Goal: Task Accomplishment & Management: Manage account settings

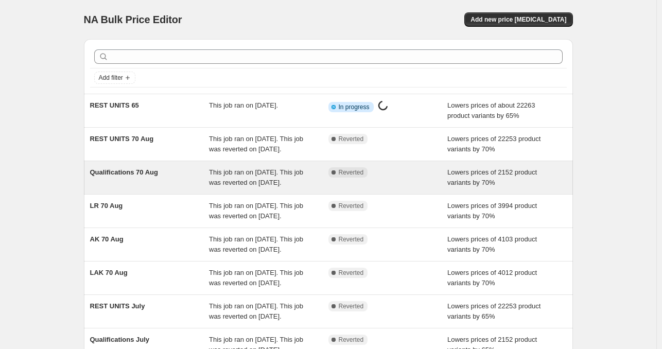
click at [197, 188] on div "Qualifications 70 Aug" at bounding box center [149, 177] width 119 height 21
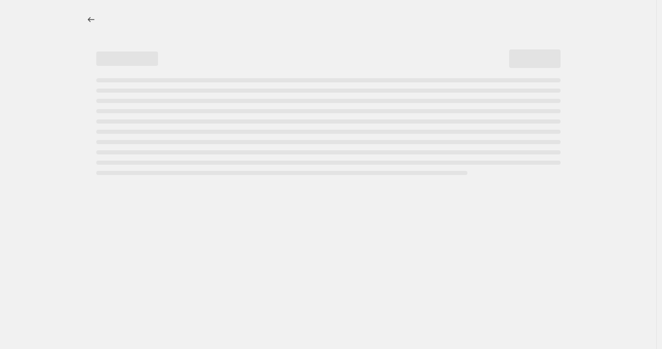
select select "percentage"
select select "tag"
select select "collection"
select select "tag"
select select "not_equal"
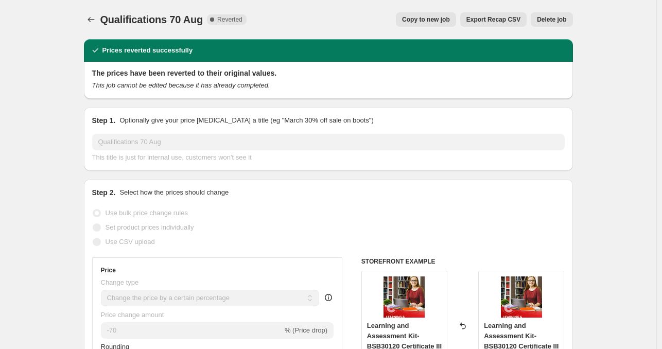
click at [424, 20] on span "Copy to new job" at bounding box center [426, 19] width 48 height 8
select select "percentage"
select select "tag"
select select "collection"
select select "tag"
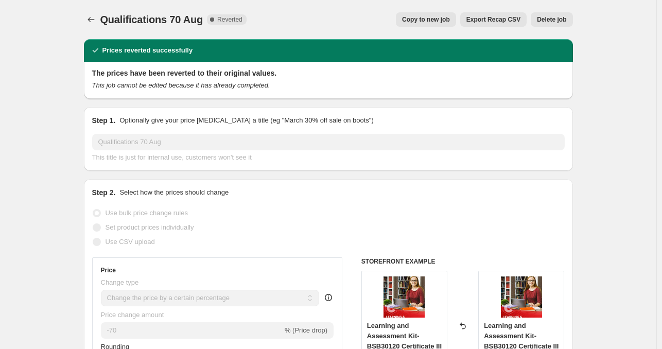
select select "not_equal"
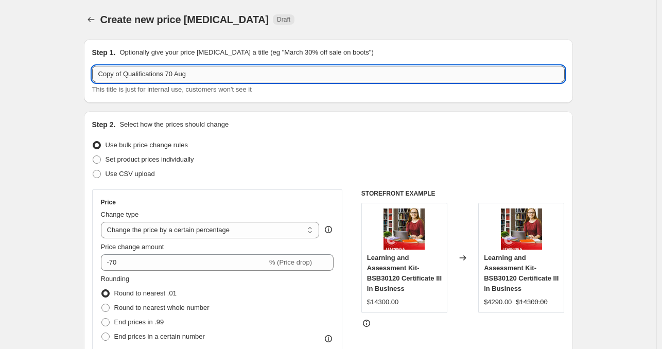
click at [137, 77] on input "Copy of Qualifications 70 Aug" at bounding box center [328, 74] width 473 height 16
type input "Qualifications 65"
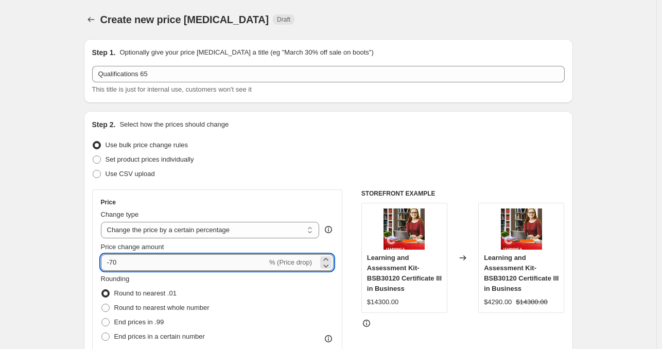
click at [163, 256] on input "-70" at bounding box center [184, 262] width 166 height 16
type input "-65"
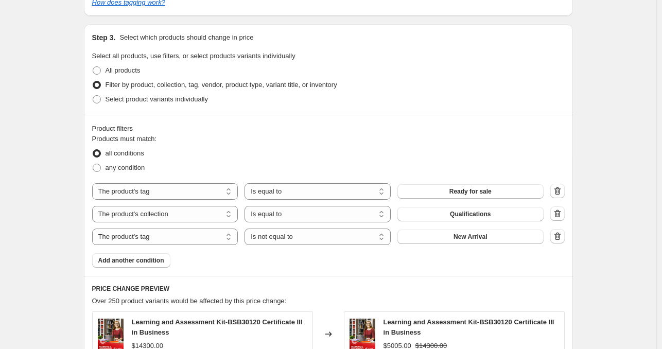
scroll to position [536, 0]
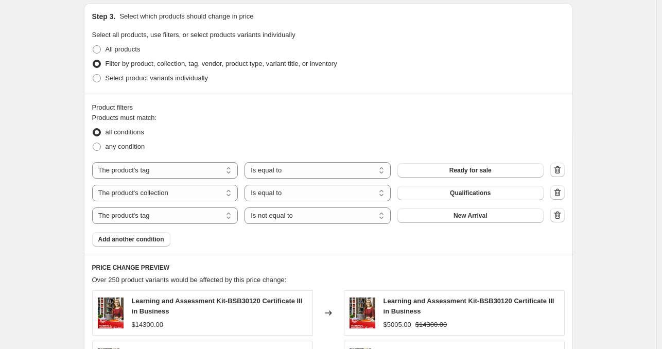
click at [79, 203] on div "Step 1. Optionally give your price [MEDICAL_DATA] a title (eg "March 30% off sa…" at bounding box center [324, 79] width 497 height 1168
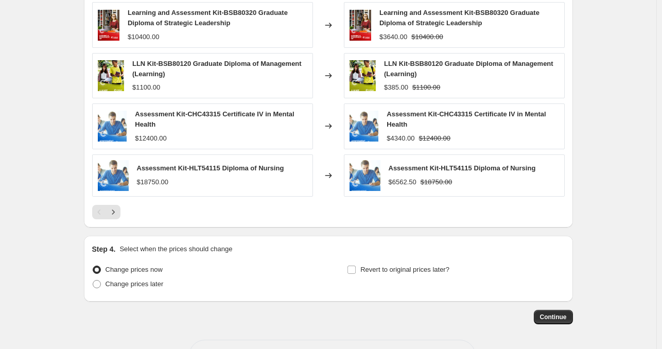
scroll to position [911, 0]
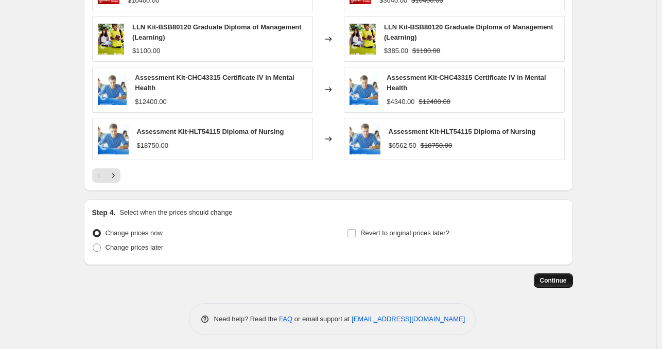
click at [546, 280] on span "Continue" at bounding box center [553, 281] width 27 height 8
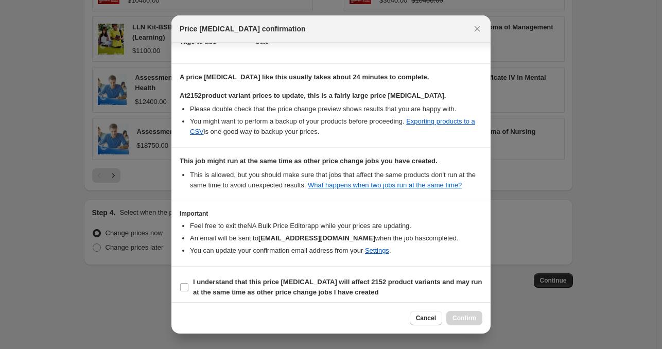
scroll to position [167, 0]
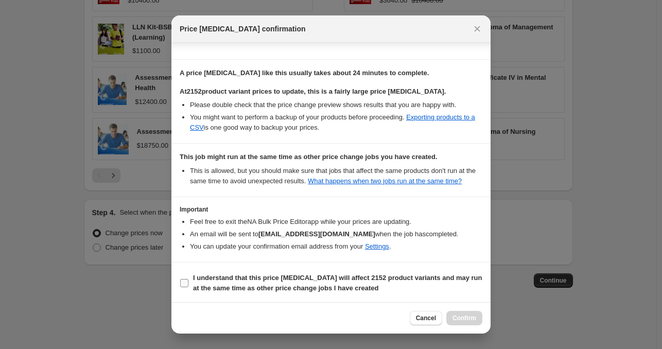
click at [299, 280] on b "I understand that this price [MEDICAL_DATA] will affect 2152 product variants a…" at bounding box center [337, 283] width 289 height 18
click at [188, 280] on input "I understand that this price [MEDICAL_DATA] will affect 2152 product variants a…" at bounding box center [184, 283] width 8 height 8
checkbox input "true"
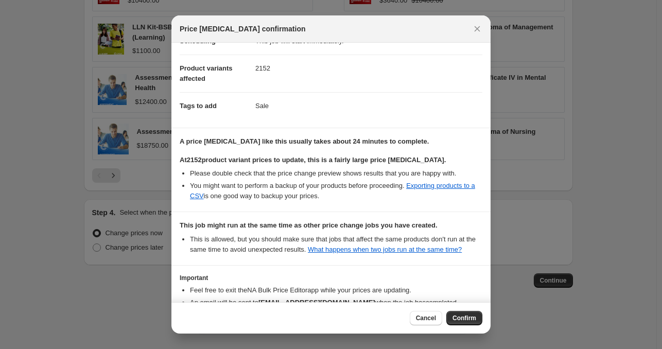
scroll to position [0, 0]
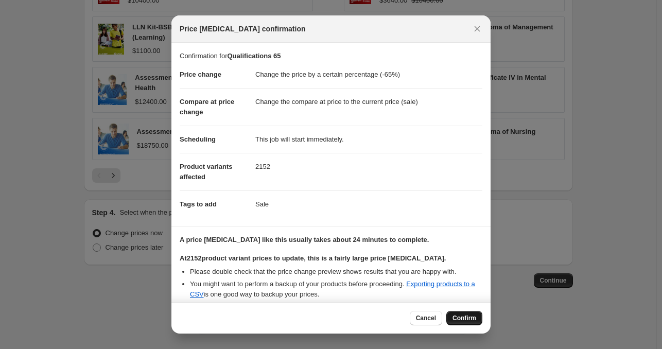
click at [463, 323] on button "Confirm" at bounding box center [465, 318] width 36 height 14
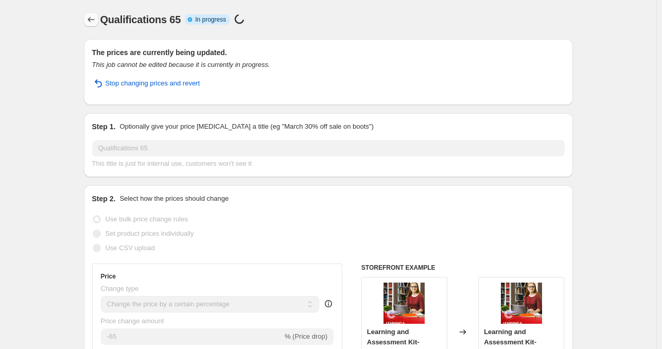
click at [95, 16] on icon "Price change jobs" at bounding box center [91, 19] width 10 height 10
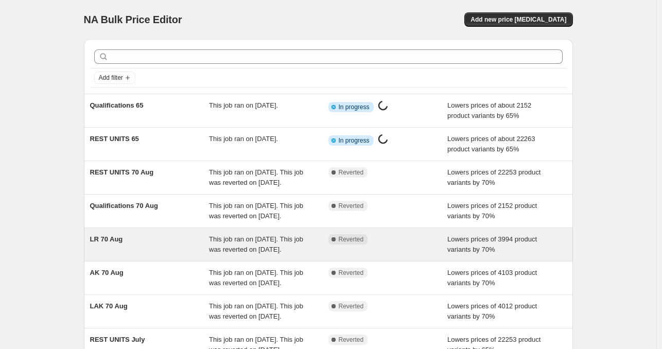
click at [160, 255] on div "LR 70 Aug" at bounding box center [149, 244] width 119 height 21
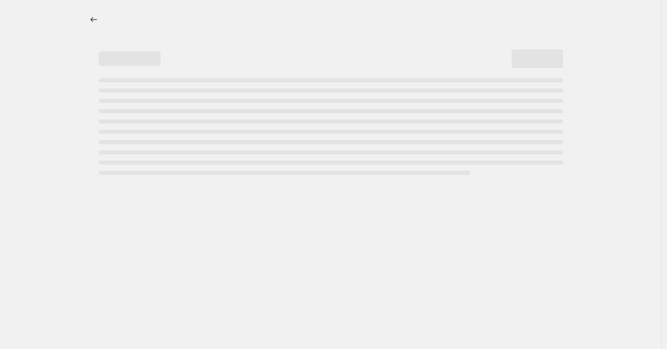
select select "percentage"
select select "tag"
select select "collection"
select select "tag"
select select "not_equal"
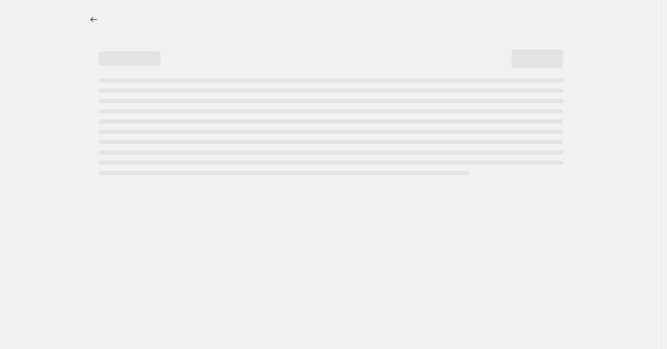
select select "collection"
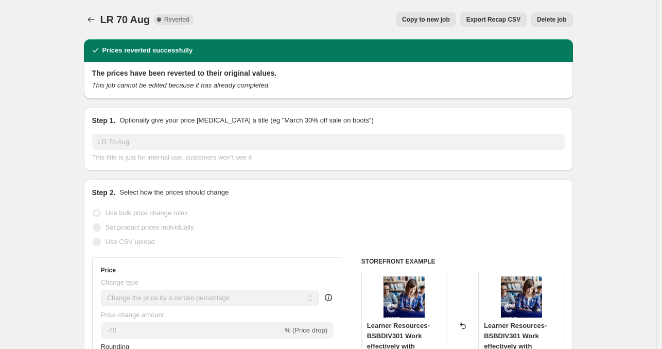
click at [433, 16] on span "Copy to new job" at bounding box center [426, 19] width 48 height 8
select select "percentage"
select select "tag"
select select "collection"
select select "tag"
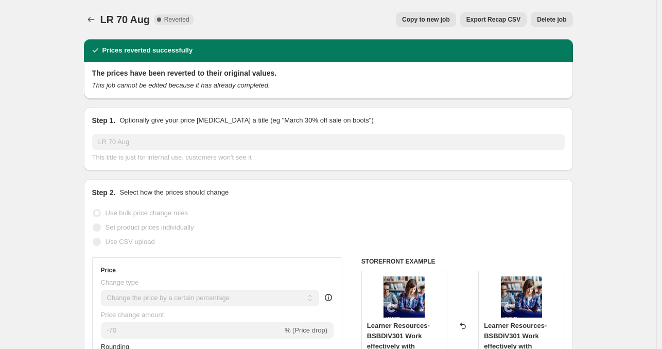
select select "not_equal"
select select "collection"
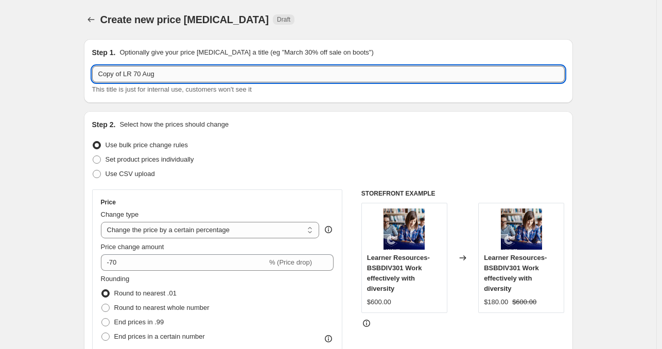
click at [179, 79] on input "Copy of LR 70 Aug" at bounding box center [328, 74] width 473 height 16
type input "LR 65"
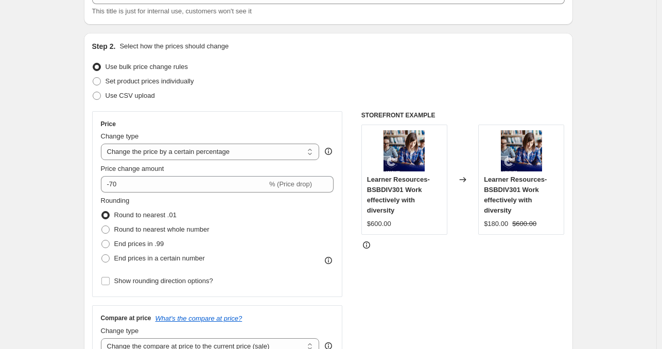
scroll to position [89, 0]
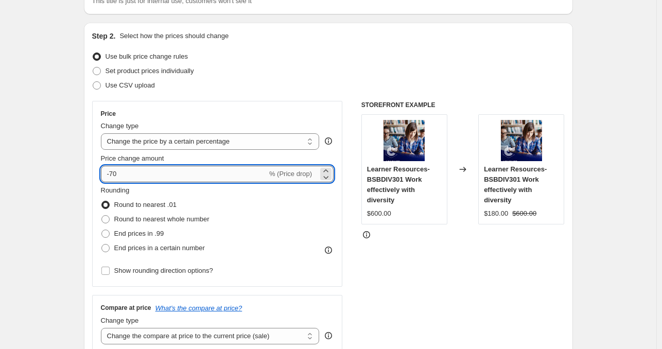
click at [125, 172] on input "-70" at bounding box center [184, 174] width 166 height 16
type input "-65"
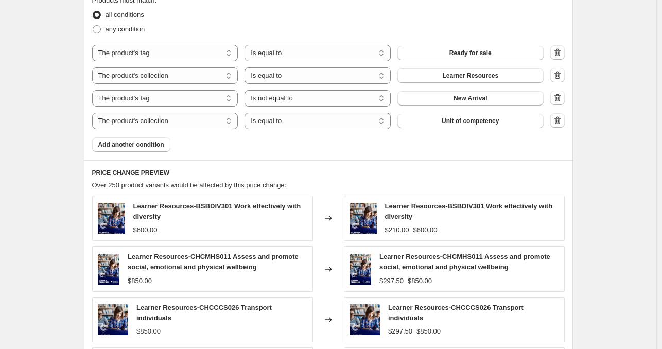
scroll to position [663, 0]
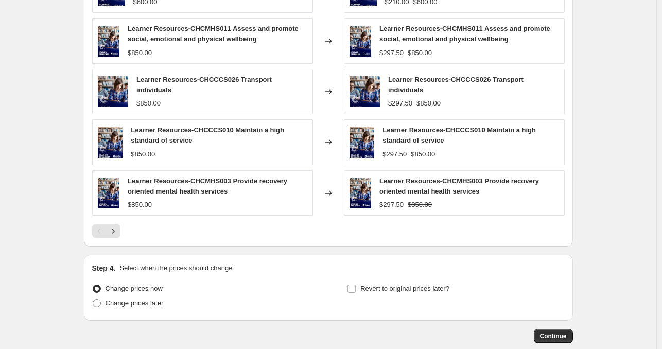
scroll to position [934, 0]
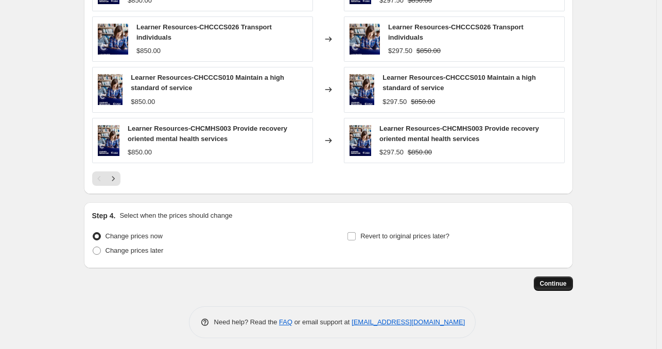
click at [567, 284] on button "Continue" at bounding box center [553, 284] width 39 height 14
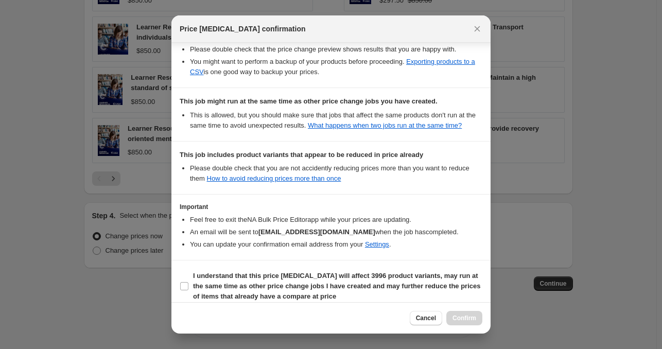
scroll to position [231, 0]
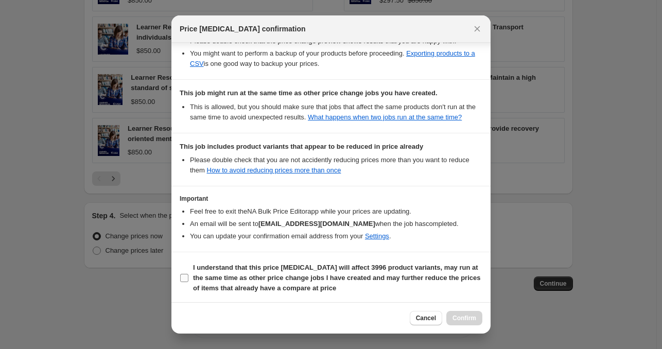
click at [375, 279] on b "I understand that this price [MEDICAL_DATA] will affect 3996 product variants, …" at bounding box center [336, 278] width 287 height 28
click at [188, 279] on input "I understand that this price [MEDICAL_DATA] will affect 3996 product variants, …" at bounding box center [184, 278] width 8 height 8
checkbox input "true"
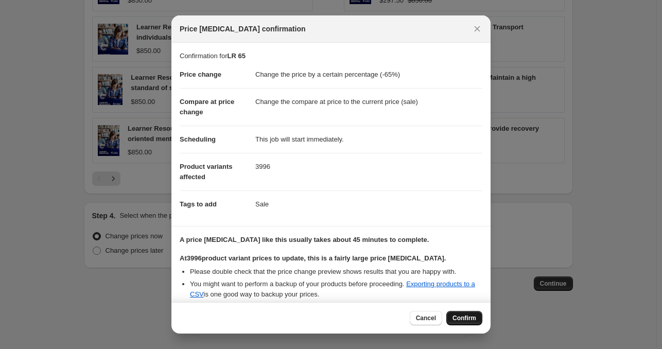
click at [460, 322] on span "Confirm" at bounding box center [465, 318] width 24 height 8
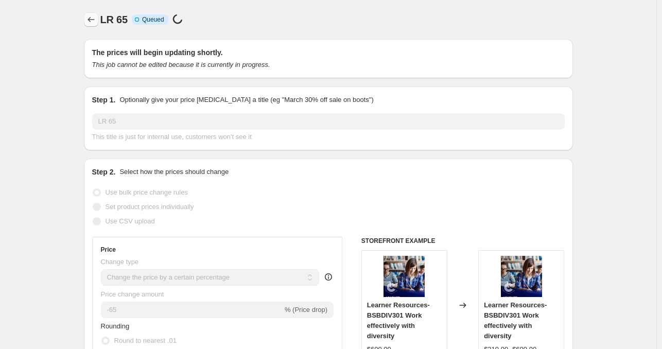
click at [89, 22] on icon "Price change jobs" at bounding box center [91, 19] width 10 height 10
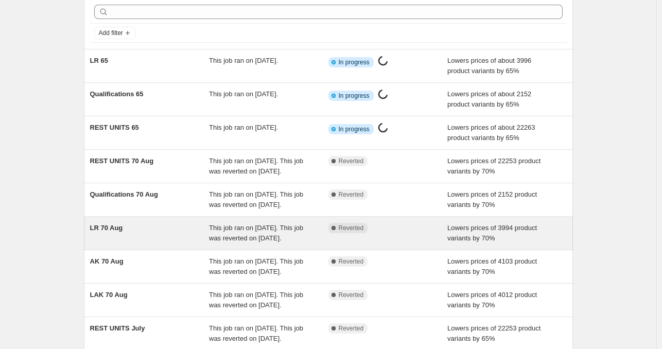
scroll to position [47, 0]
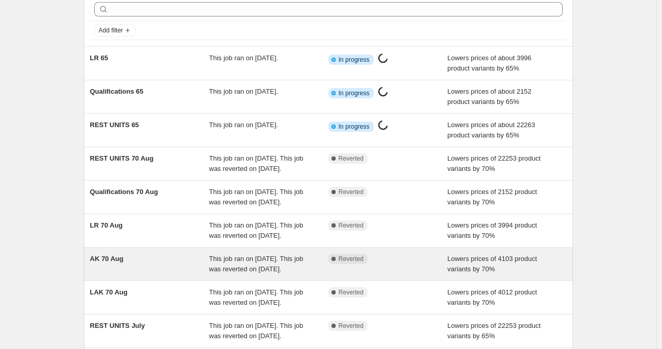
click at [145, 274] on div "AK 70 Aug" at bounding box center [149, 264] width 119 height 21
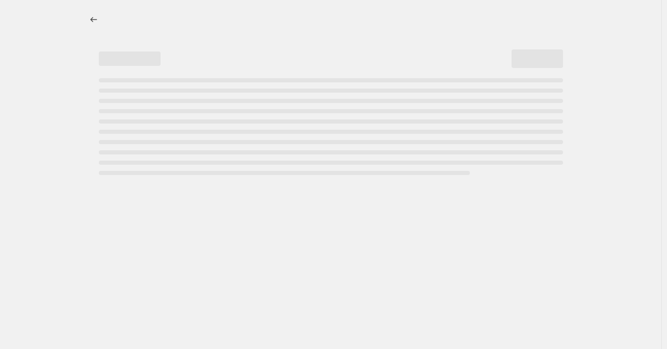
select select "percentage"
select select "tag"
select select "collection"
select select "tag"
select select "not_equal"
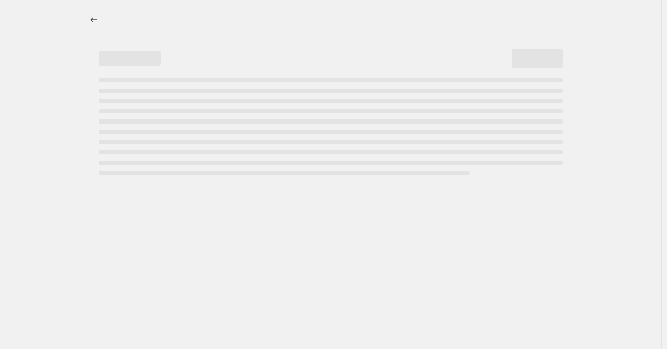
select select "collection"
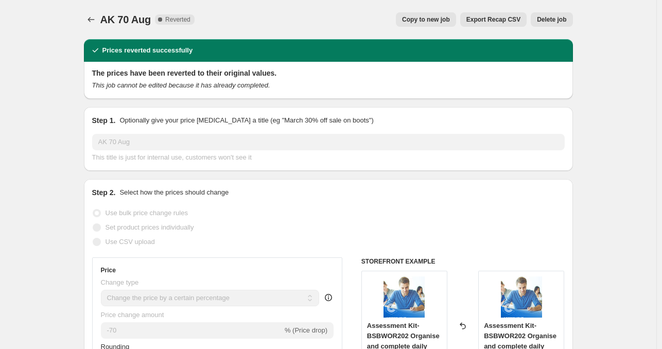
click at [419, 18] on span "Copy to new job" at bounding box center [426, 19] width 48 height 8
select select "percentage"
select select "tag"
select select "collection"
select select "tag"
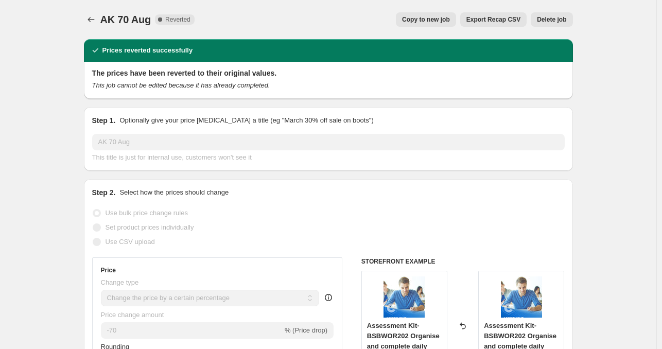
select select "not_equal"
select select "collection"
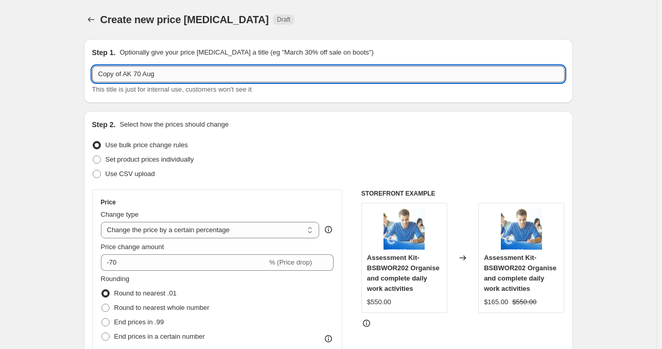
click at [213, 80] on input "Copy of AK 70 Aug" at bounding box center [328, 74] width 473 height 16
type input "AK 65"
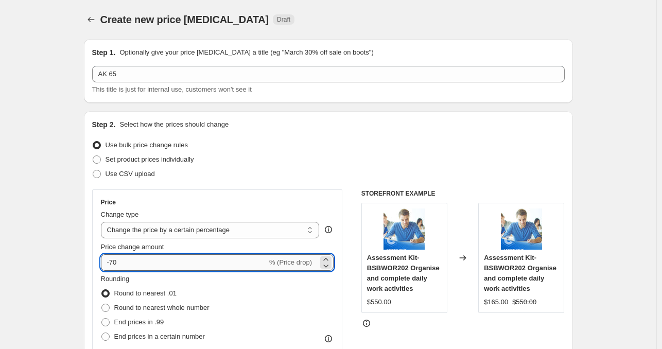
click at [141, 260] on input "-70" at bounding box center [184, 262] width 166 height 16
type input "-65"
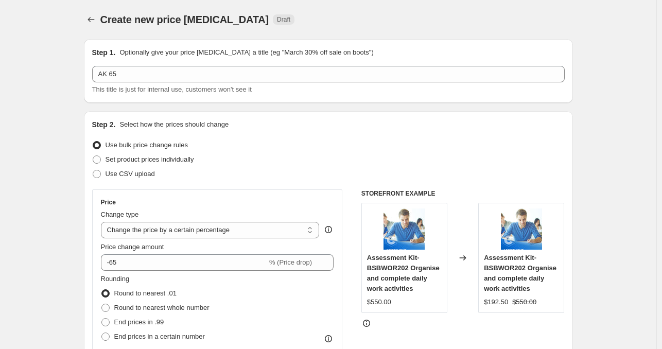
click at [89, 250] on div "Step 2. Select how the prices should change Use bulk price change rules Set pro…" at bounding box center [328, 320] width 489 height 419
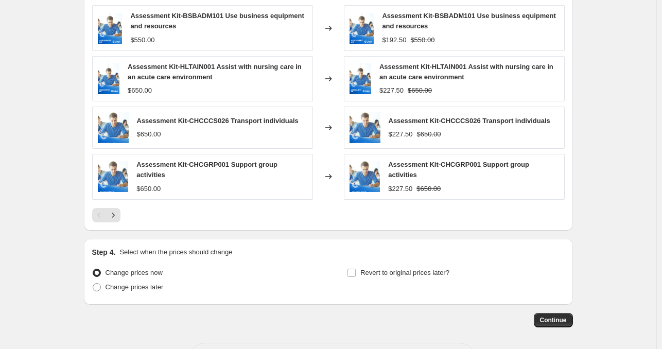
scroll to position [931, 0]
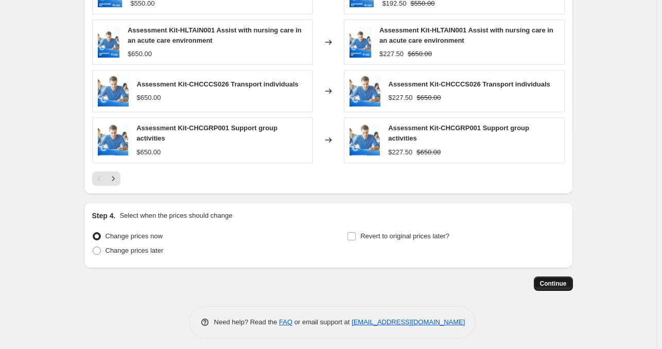
click at [555, 280] on span "Continue" at bounding box center [553, 284] width 27 height 8
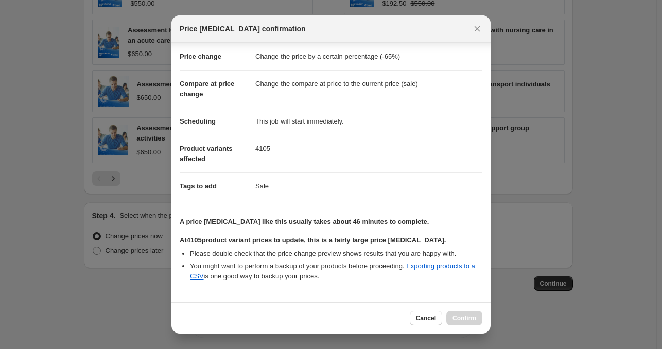
scroll to position [231, 0]
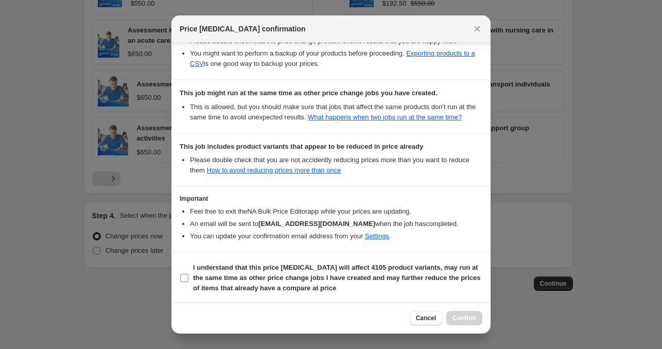
click at [288, 281] on b "I understand that this price [MEDICAL_DATA] will affect 4105 product variants, …" at bounding box center [336, 278] width 287 height 28
click at [188, 281] on input "I understand that this price [MEDICAL_DATA] will affect 4105 product variants, …" at bounding box center [184, 278] width 8 height 8
checkbox input "true"
click at [462, 321] on span "Confirm" at bounding box center [465, 318] width 24 height 8
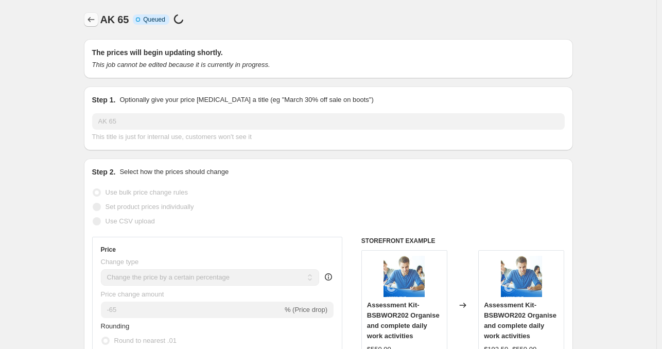
click at [93, 22] on icon "Price change jobs" at bounding box center [91, 19] width 10 height 10
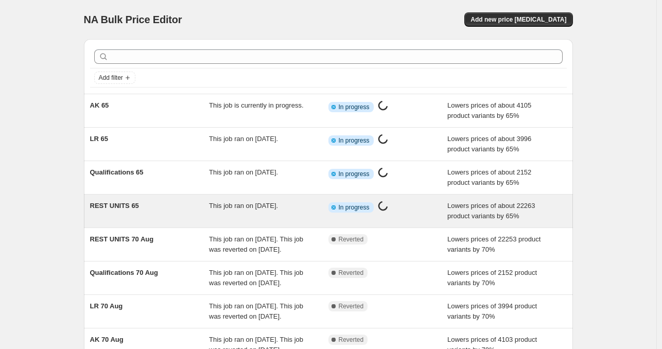
click at [297, 199] on div "REST UNITS 65 This job ran on [DATE]. Info Partially complete In progress Price…" at bounding box center [328, 211] width 489 height 33
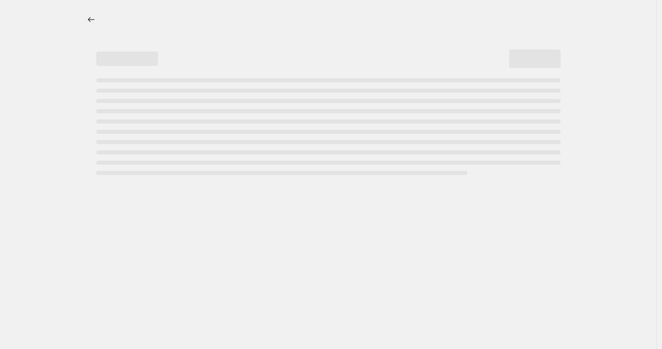
select select "percentage"
select select "tag"
select select "not_equal"
select select "collection"
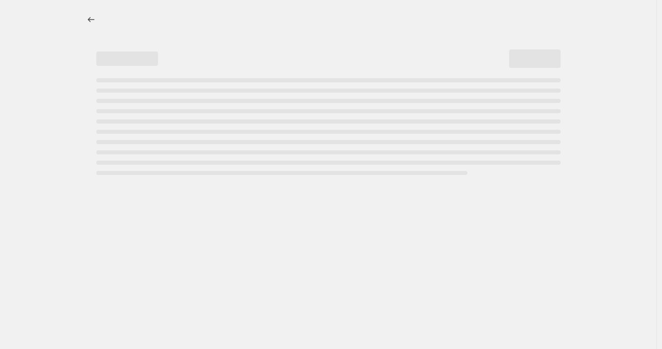
select select "collection"
select select "not_equal"
select select "collection"
select select "not_equal"
select select "collection"
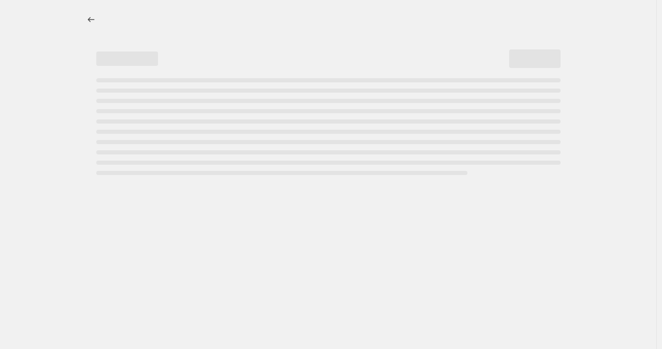
select select "not_equal"
select select "collection"
select select "not_equal"
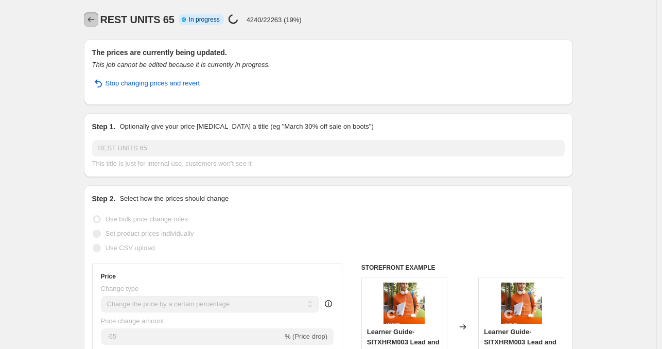
click at [96, 23] on icon "Price change jobs" at bounding box center [91, 19] width 10 height 10
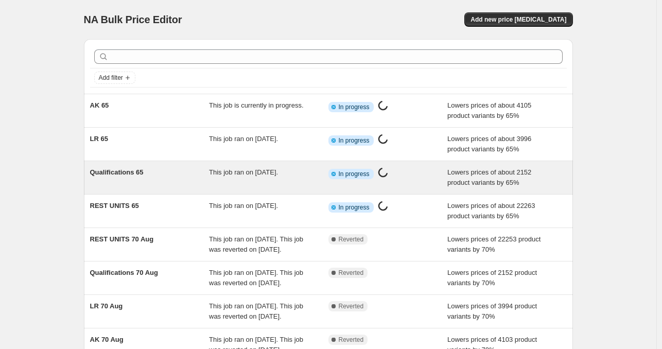
click at [267, 187] on div "This job ran on [DATE]." at bounding box center [268, 177] width 119 height 21
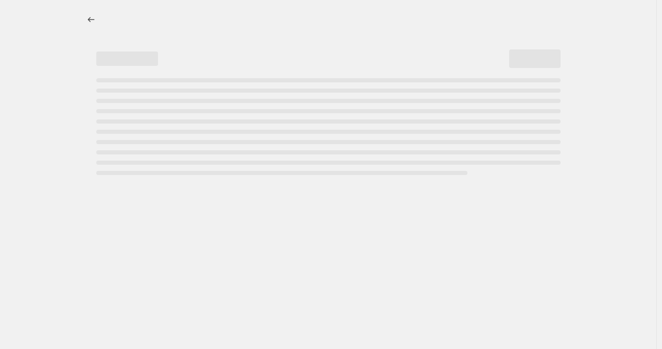
select select "percentage"
select select "tag"
select select "collection"
select select "tag"
select select "not_equal"
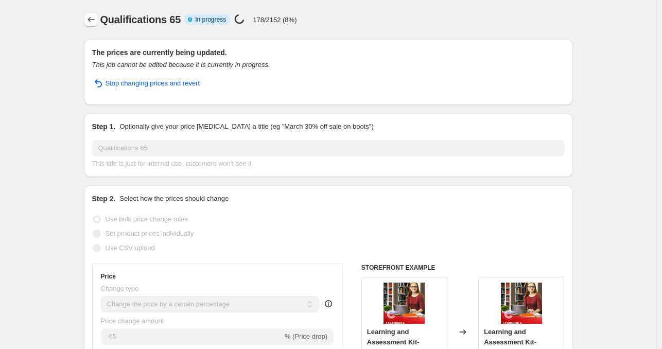
click at [88, 21] on button "Price change jobs" at bounding box center [91, 19] width 14 height 14
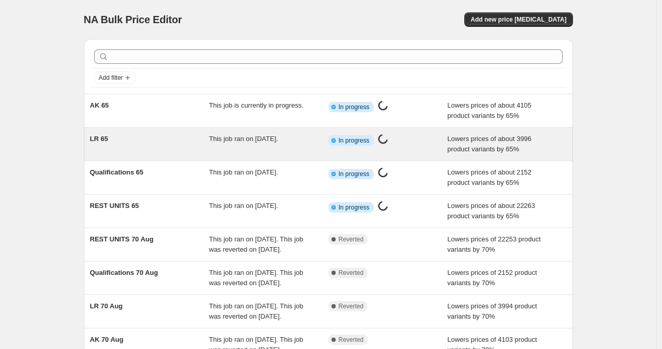
click at [200, 138] on div "LR 65" at bounding box center [149, 144] width 119 height 21
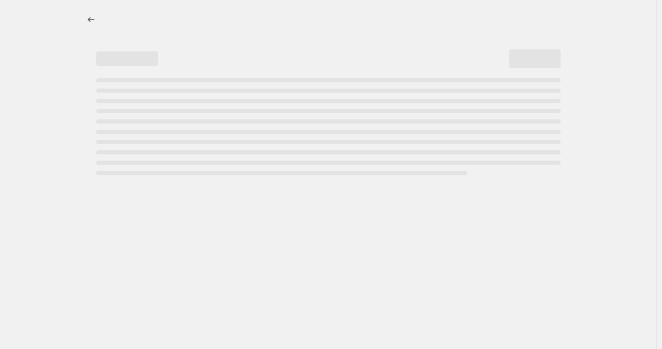
select select "percentage"
select select "tag"
select select "collection"
select select "tag"
select select "not_equal"
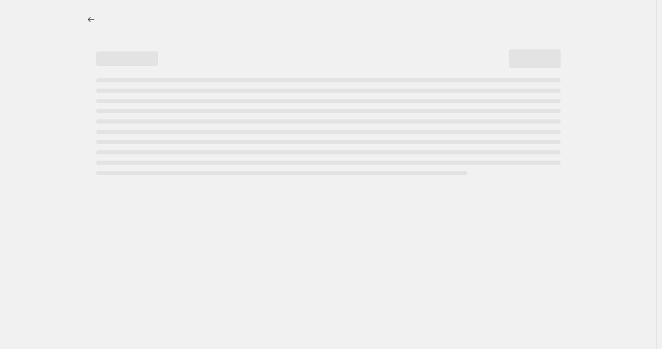
select select "collection"
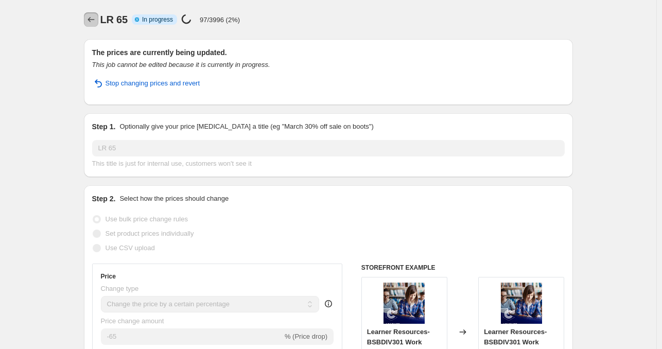
click at [89, 18] on icon "Price change jobs" at bounding box center [91, 19] width 10 height 10
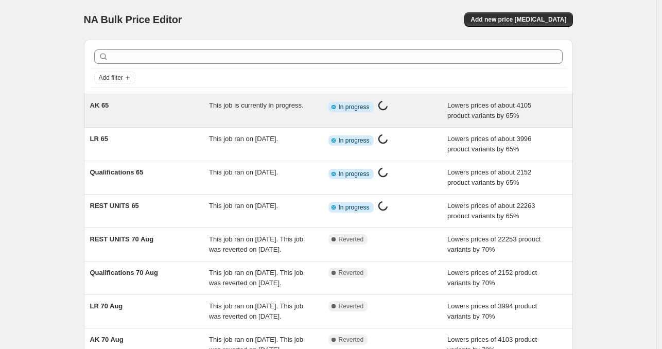
click at [197, 107] on div "AK 65" at bounding box center [149, 110] width 119 height 21
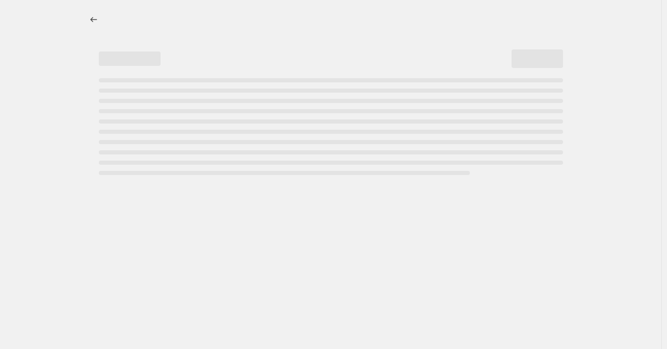
select select "percentage"
select select "tag"
select select "collection"
select select "tag"
select select "not_equal"
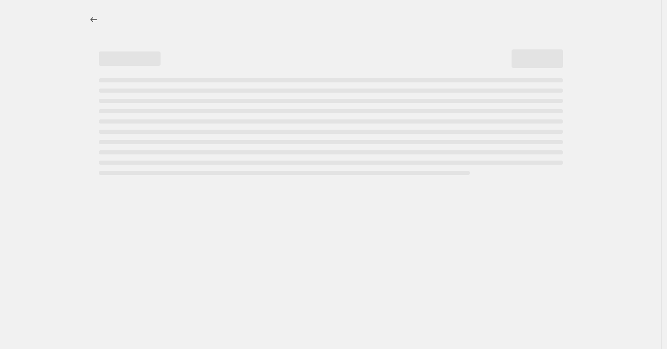
select select "collection"
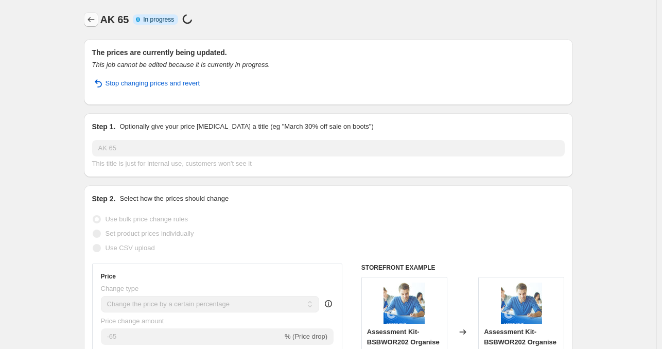
click at [94, 16] on icon "Price change jobs" at bounding box center [91, 19] width 10 height 10
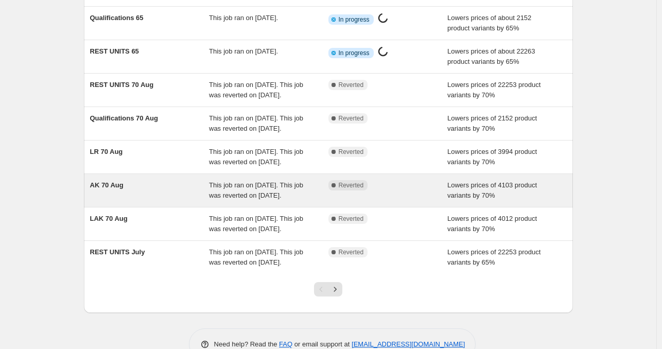
scroll to position [172, 0]
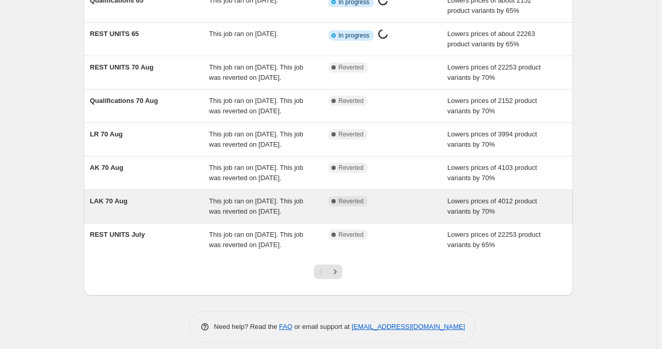
click at [119, 205] on span "LAK 70 Aug" at bounding box center [109, 201] width 38 height 8
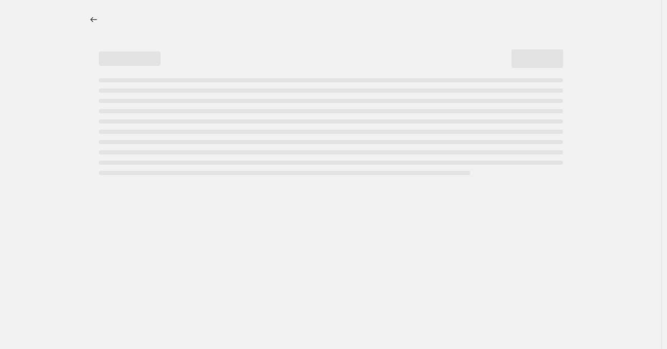
select select "percentage"
select select "tag"
select select "collection"
select select "tag"
select select "not_equal"
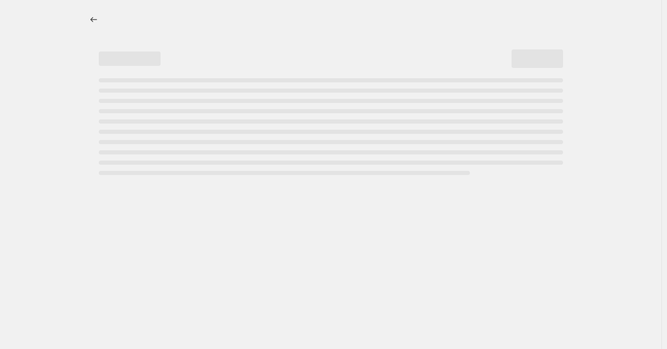
select select "collection"
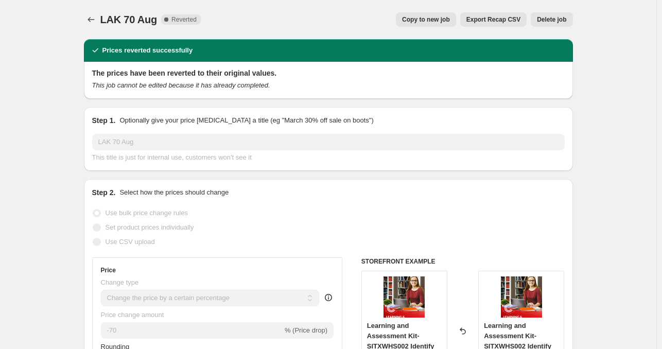
click at [424, 17] on span "Copy to new job" at bounding box center [426, 19] width 48 height 8
select select "percentage"
select select "tag"
select select "collection"
select select "tag"
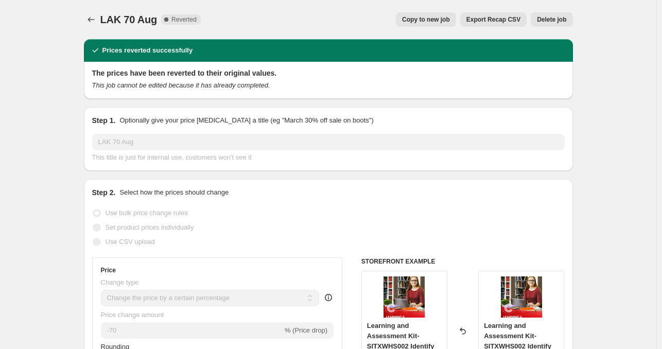
select select "not_equal"
select select "collection"
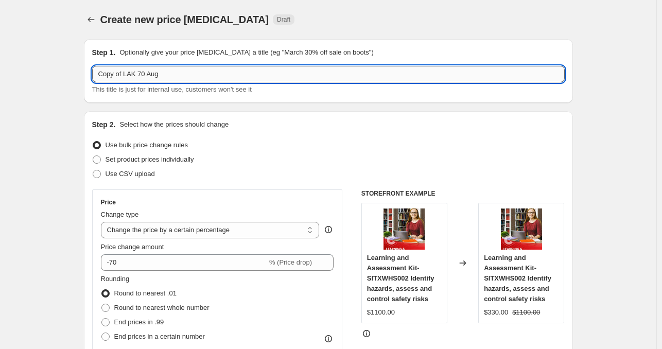
click at [139, 80] on input "Copy of LAK 70 Aug" at bounding box center [328, 74] width 473 height 16
type input "LAK 65"
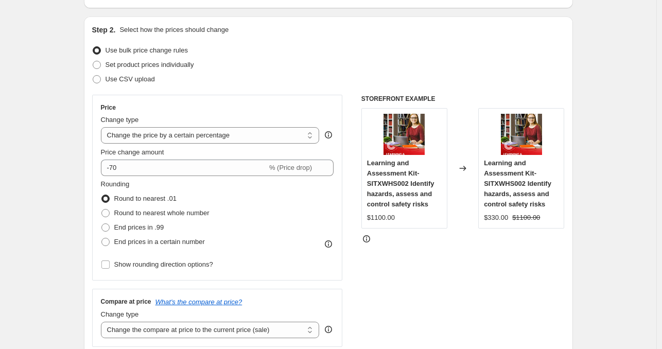
scroll to position [95, 0]
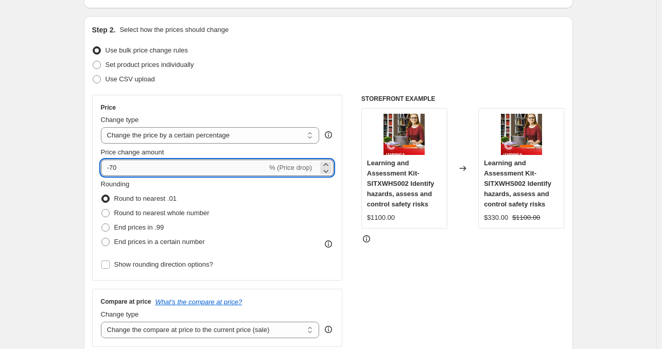
click at [131, 175] on input "-70" at bounding box center [184, 168] width 166 height 16
type input "-65"
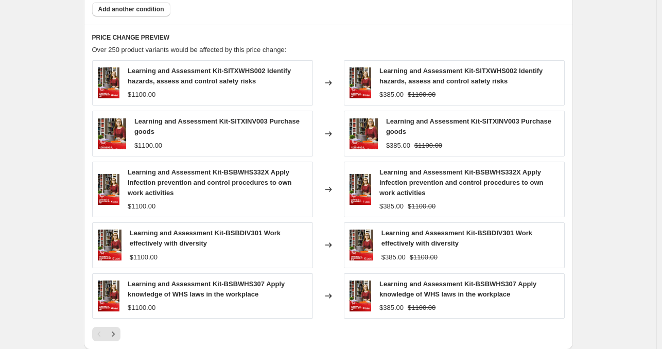
scroll to position [948, 0]
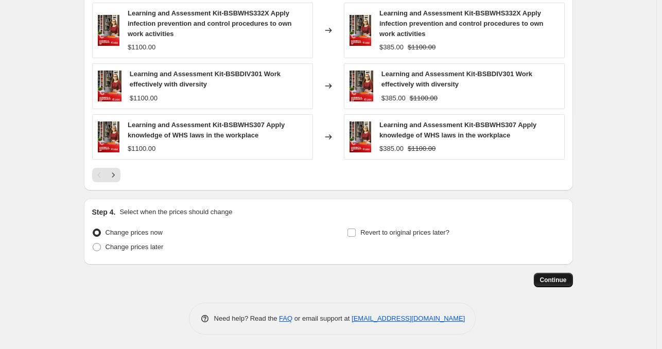
click at [558, 280] on span "Continue" at bounding box center [553, 280] width 27 height 8
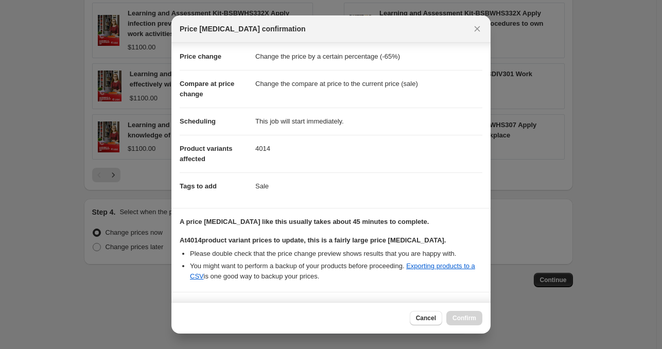
scroll to position [231, 0]
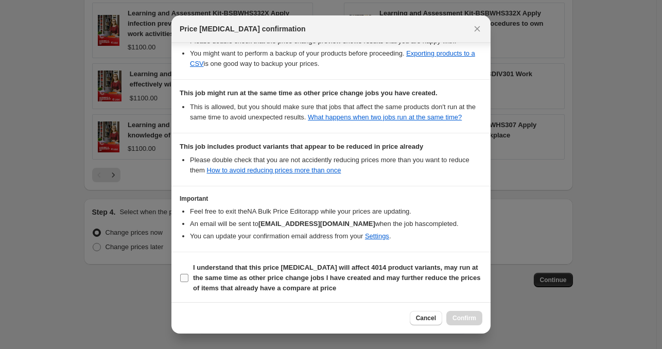
click at [287, 292] on label "I understand that this price [MEDICAL_DATA] will affect 4014 product variants, …" at bounding box center [331, 278] width 303 height 35
click at [188, 282] on input "I understand that this price [MEDICAL_DATA] will affect 4014 product variants, …" at bounding box center [184, 278] width 8 height 8
checkbox input "true"
click at [462, 317] on span "Confirm" at bounding box center [465, 318] width 24 height 8
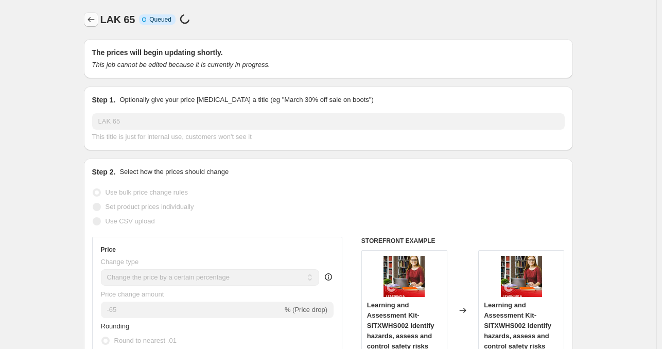
click at [93, 22] on icon "Price change jobs" at bounding box center [91, 19] width 10 height 10
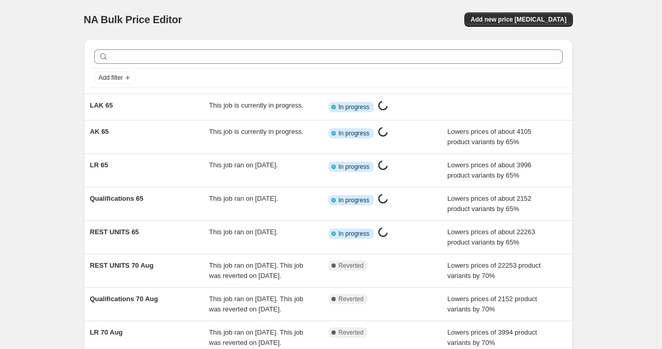
click at [56, 115] on div "NA Bulk Price Editor. This page is ready NA Bulk Price Editor Add new price [ME…" at bounding box center [328, 261] width 657 height 523
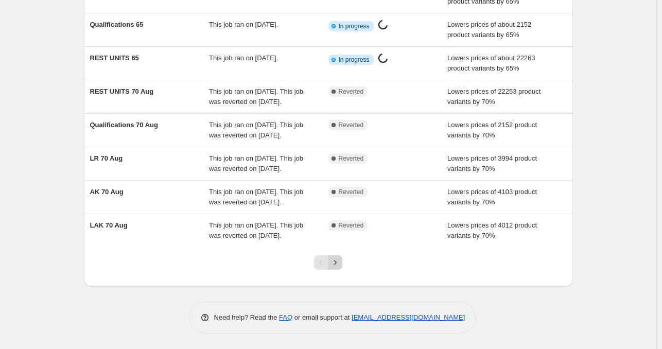
click at [339, 261] on icon "Next" at bounding box center [335, 262] width 10 height 10
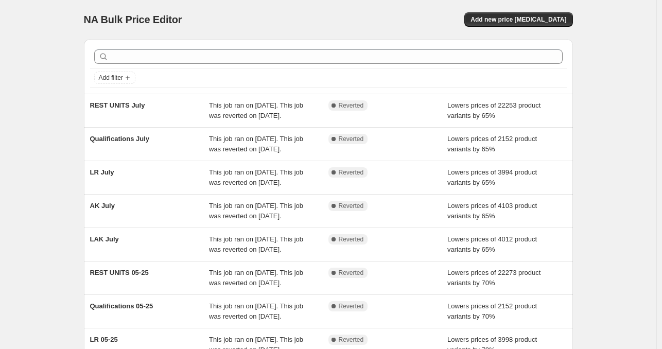
scroll to position [200, 0]
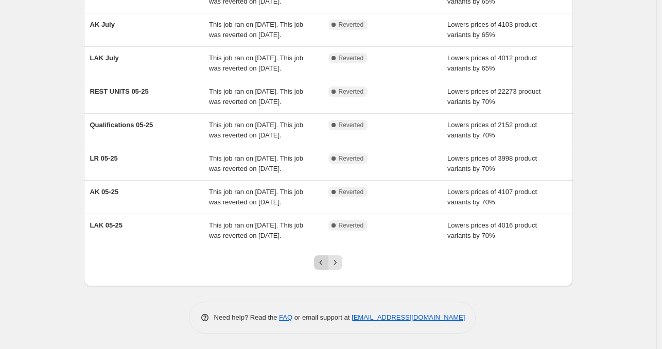
click at [327, 260] on icon "Previous" at bounding box center [321, 262] width 10 height 10
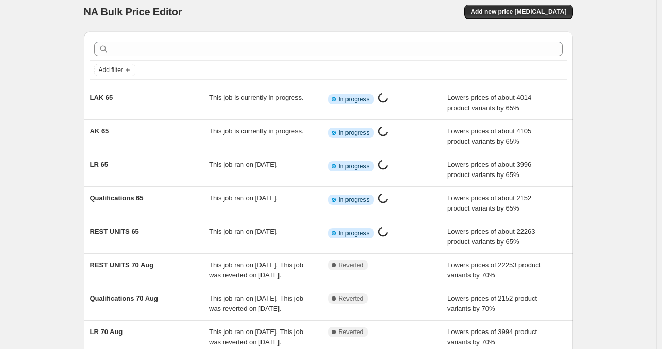
scroll to position [0, 0]
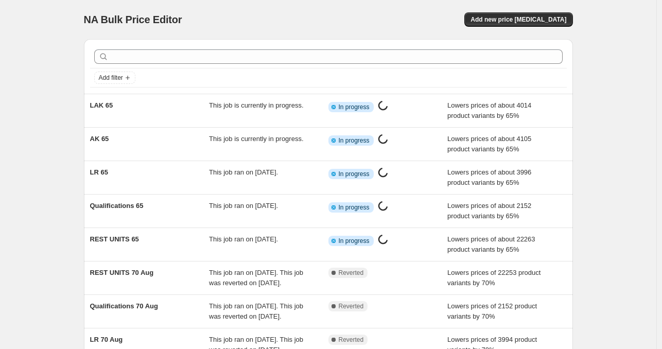
click at [56, 115] on div "NA Bulk Price Editor. This page is ready NA Bulk Price Editor Add new price [ME…" at bounding box center [328, 265] width 657 height 530
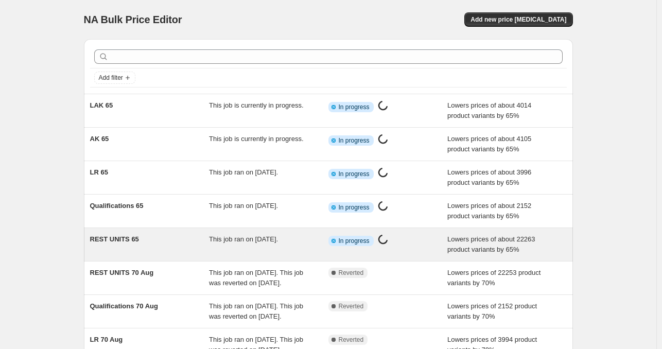
click at [159, 242] on div "REST UNITS 65" at bounding box center [149, 244] width 119 height 21
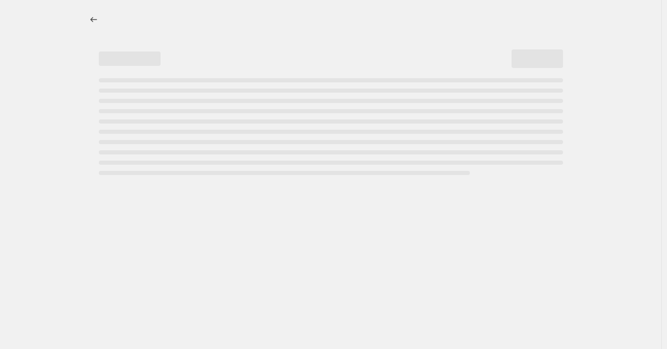
select select "percentage"
select select "tag"
select select "not_equal"
select select "collection"
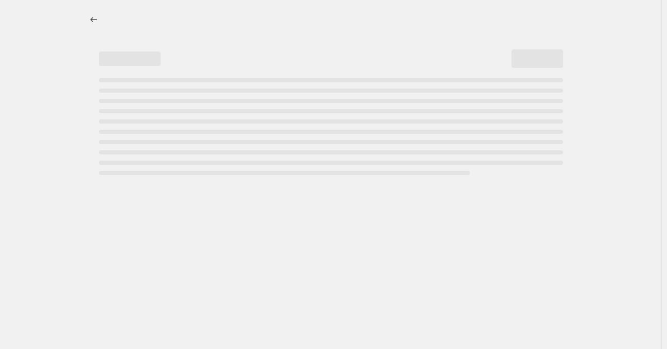
select select "collection"
select select "not_equal"
select select "collection"
select select "not_equal"
select select "collection"
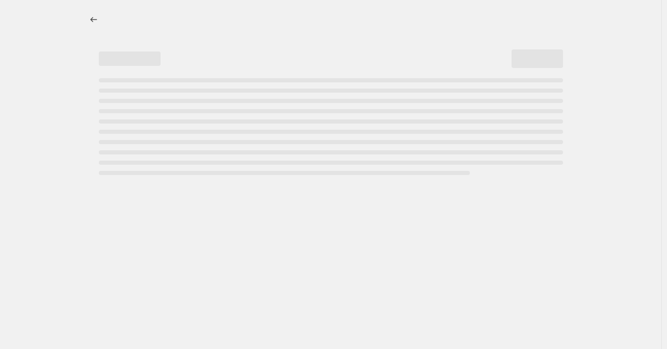
select select "not_equal"
select select "collection"
select select "not_equal"
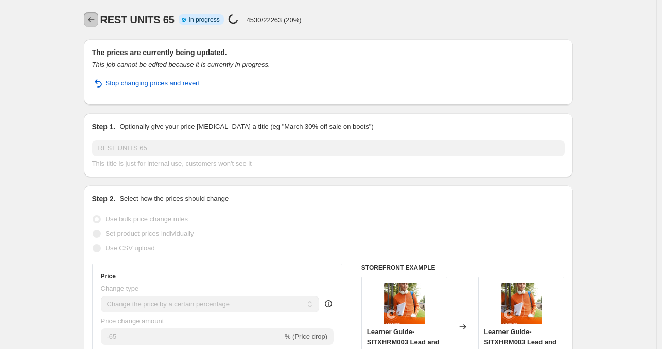
click at [94, 18] on icon "Price change jobs" at bounding box center [91, 19] width 10 height 10
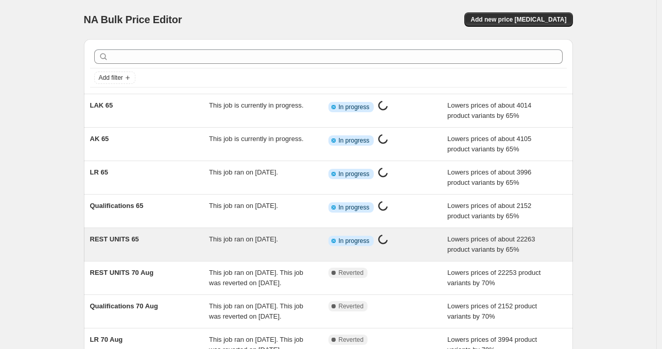
click at [261, 234] on div "This job ran on [DATE]." at bounding box center [268, 244] width 119 height 21
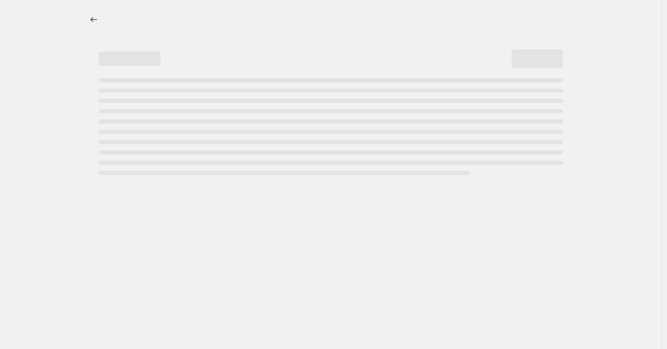
select select "percentage"
select select "tag"
select select "not_equal"
select select "collection"
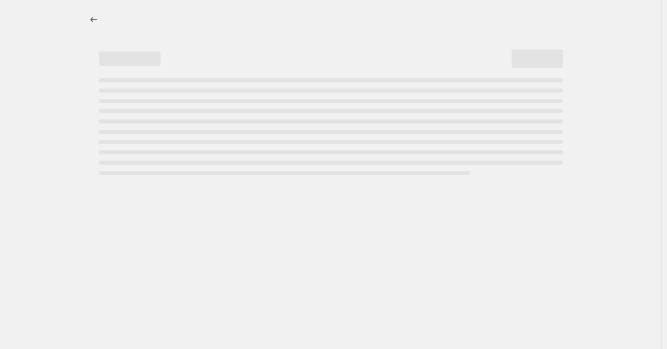
select select "collection"
select select "not_equal"
select select "collection"
select select "not_equal"
select select "collection"
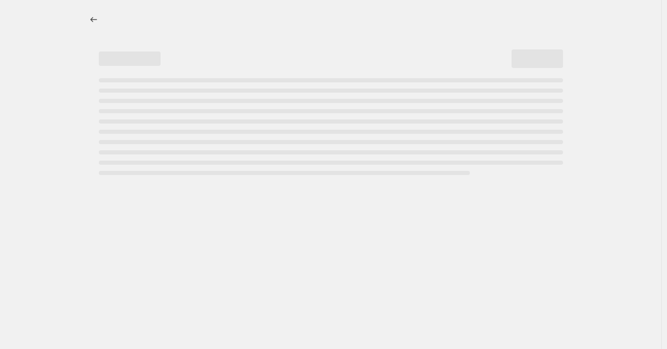
select select "not_equal"
select select "collection"
select select "not_equal"
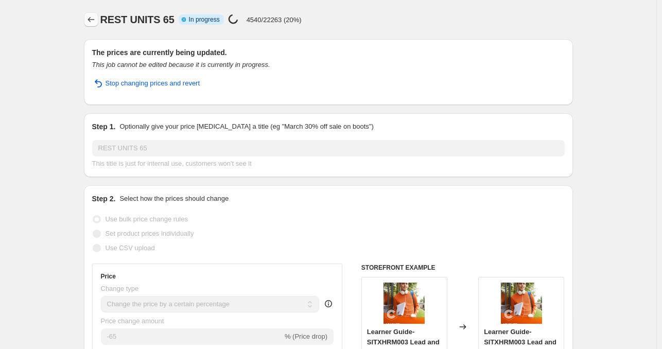
click at [91, 22] on icon "Price change jobs" at bounding box center [91, 19] width 10 height 10
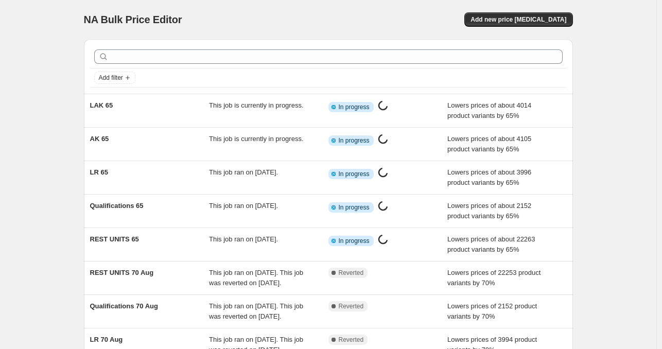
click at [39, 63] on div "NA Bulk Price Editor. This page is ready NA Bulk Price Editor Add new price [ME…" at bounding box center [328, 265] width 657 height 530
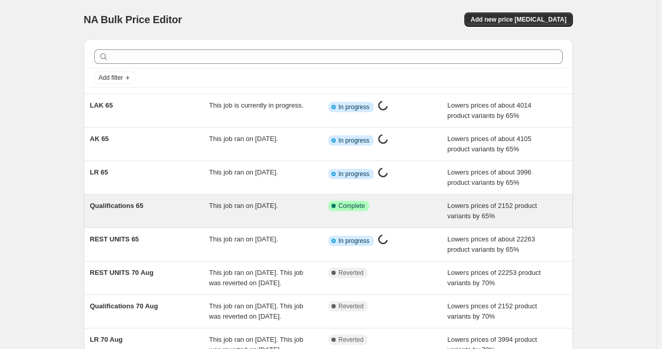
click at [183, 212] on div "Qualifications 65" at bounding box center [149, 211] width 119 height 21
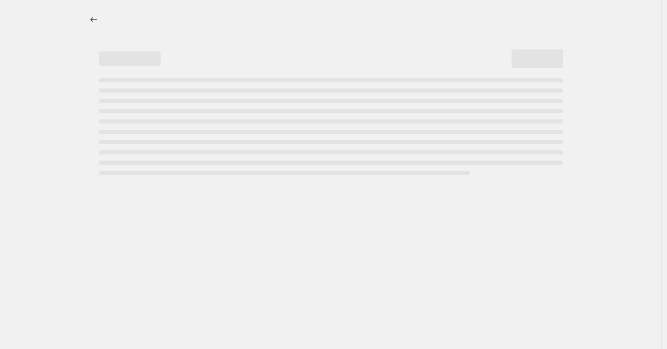
select select "percentage"
select select "tag"
select select "collection"
select select "tag"
select select "not_equal"
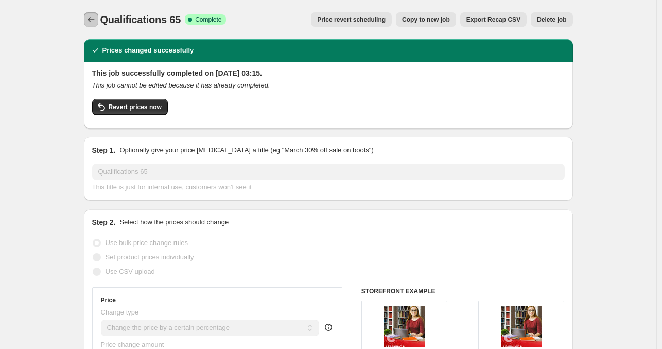
click at [93, 18] on icon "Price change jobs" at bounding box center [91, 19] width 10 height 10
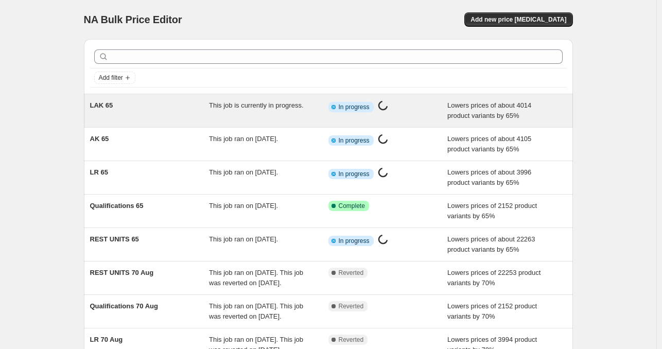
click at [130, 113] on div "LAK 65" at bounding box center [149, 110] width 119 height 21
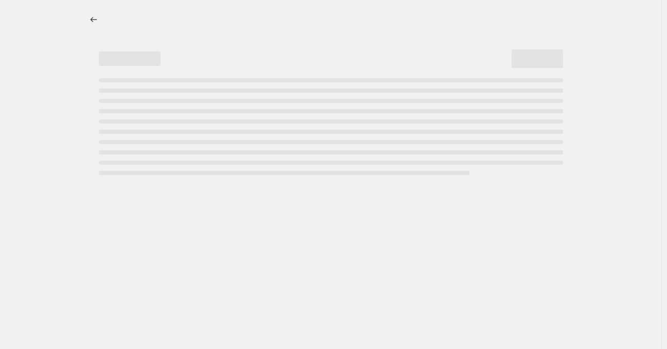
select select "percentage"
select select "tag"
select select "collection"
select select "tag"
select select "not_equal"
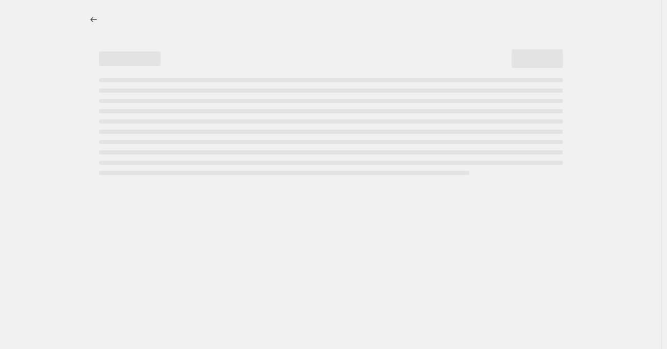
select select "collection"
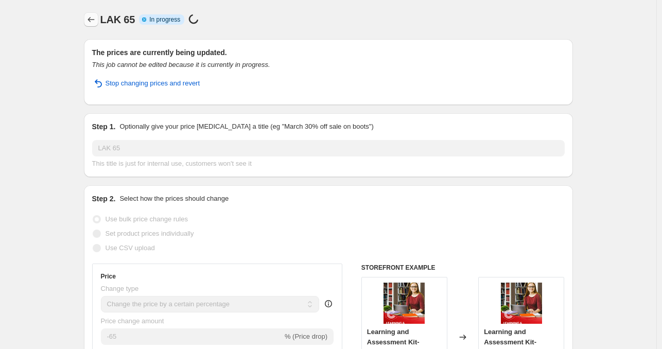
click at [96, 18] on icon "Price change jobs" at bounding box center [91, 19] width 10 height 10
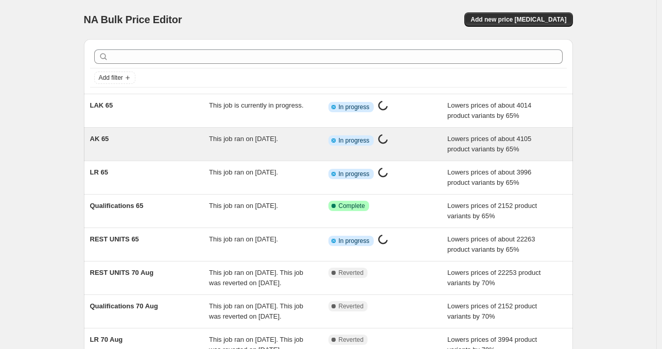
click at [140, 144] on div "AK 65" at bounding box center [149, 144] width 119 height 21
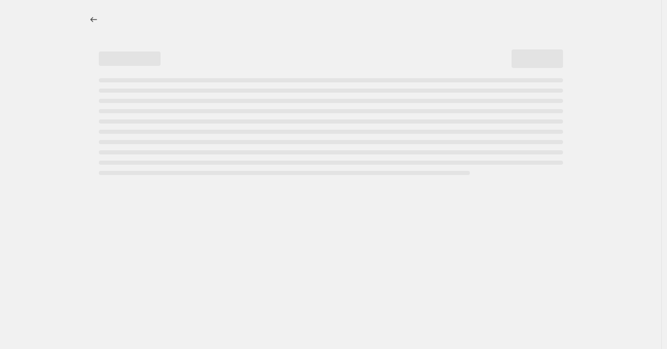
select select "percentage"
select select "tag"
select select "collection"
select select "tag"
select select "not_equal"
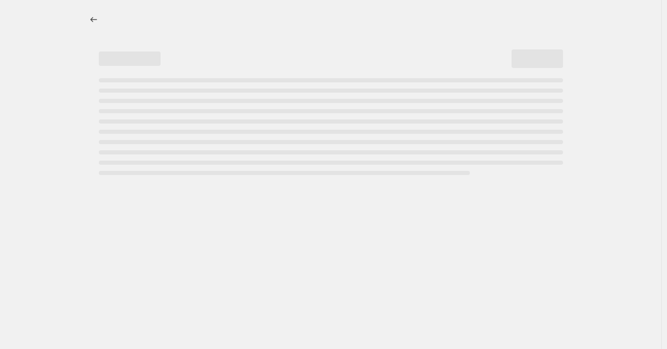
select select "collection"
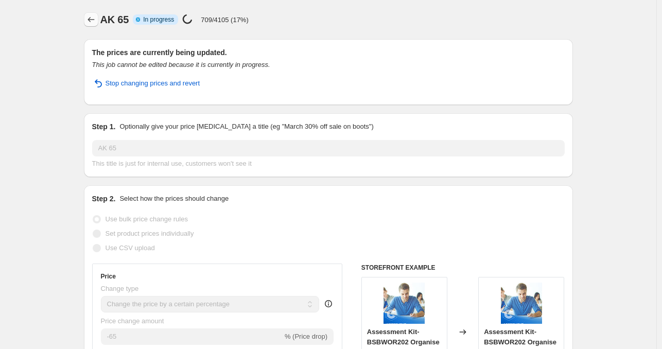
click at [90, 20] on icon "Price change jobs" at bounding box center [91, 19] width 10 height 10
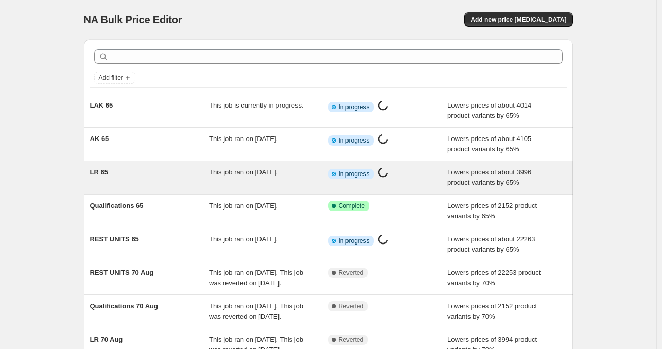
click at [124, 171] on div "LR 65" at bounding box center [149, 177] width 119 height 21
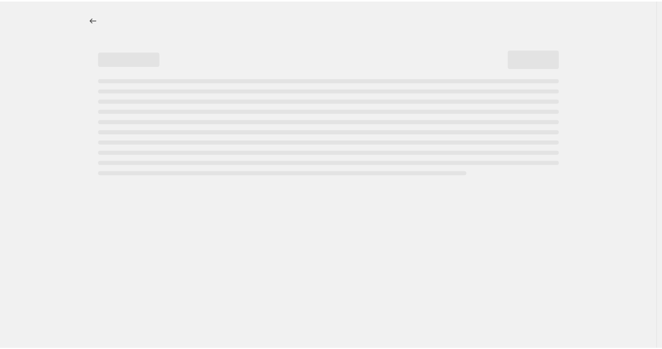
select select "percentage"
select select "tag"
select select "collection"
select select "tag"
select select "not_equal"
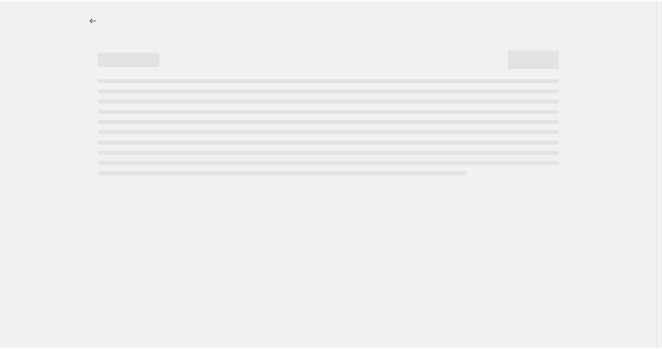
select select "collection"
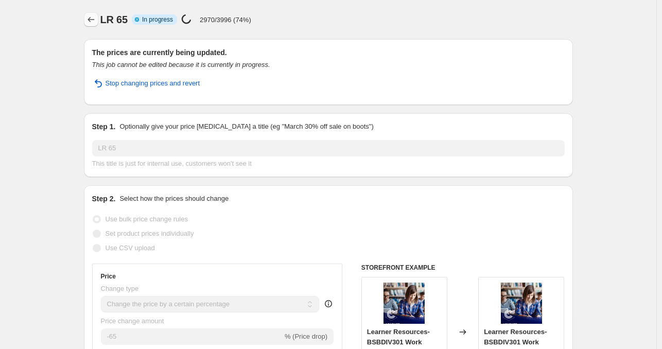
click at [92, 23] on icon "Price change jobs" at bounding box center [91, 19] width 10 height 10
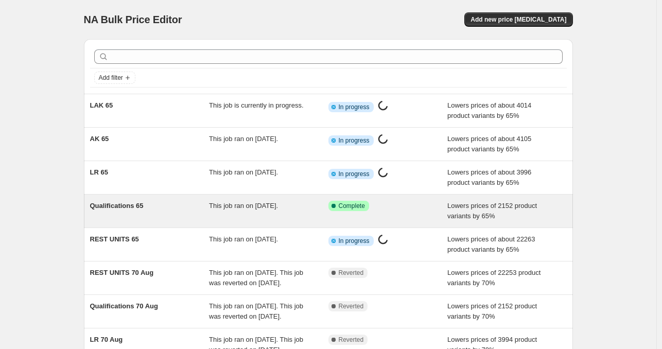
click at [126, 203] on span "Qualifications 65" at bounding box center [117, 206] width 54 height 8
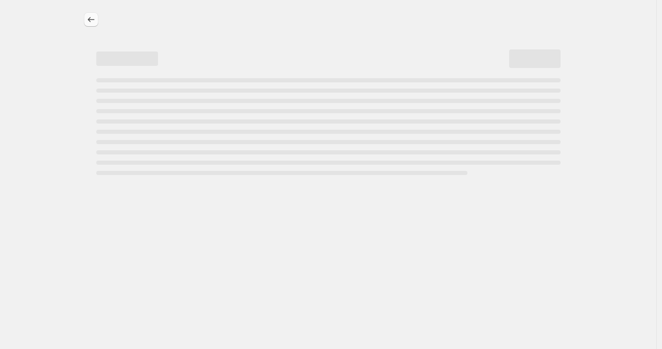
select select "percentage"
select select "tag"
select select "collection"
select select "tag"
select select "not_equal"
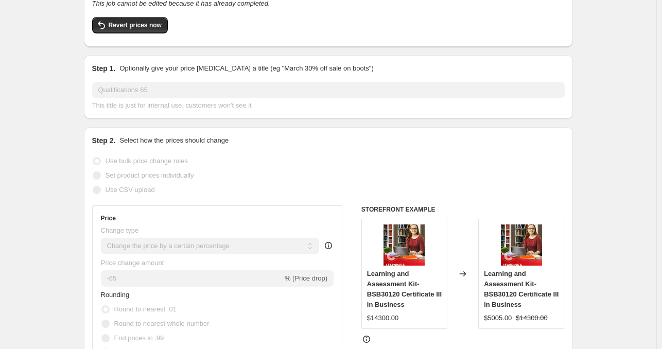
scroll to position [102, 0]
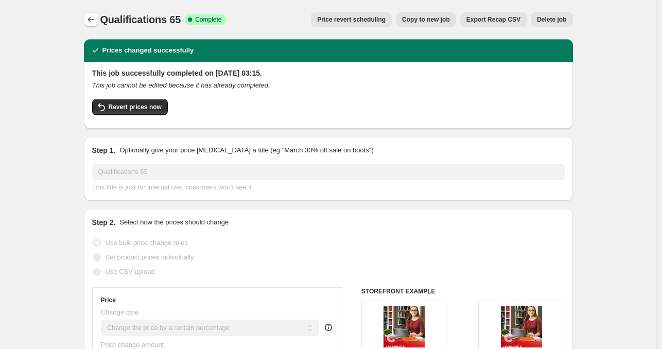
click at [93, 15] on icon "Price change jobs" at bounding box center [91, 19] width 10 height 10
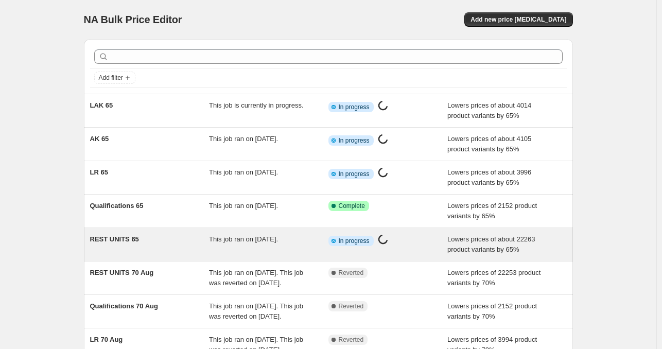
click at [147, 238] on div "REST UNITS 65" at bounding box center [149, 244] width 119 height 21
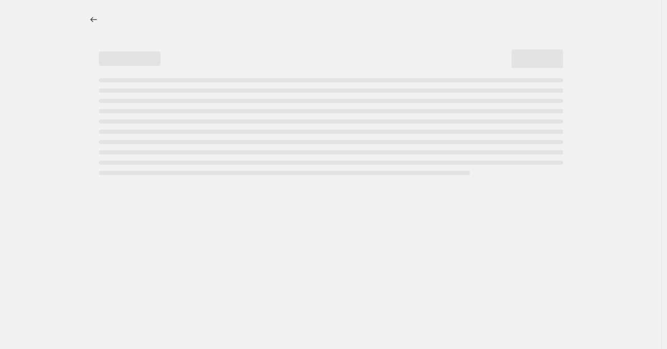
select select "percentage"
select select "tag"
select select "not_equal"
select select "collection"
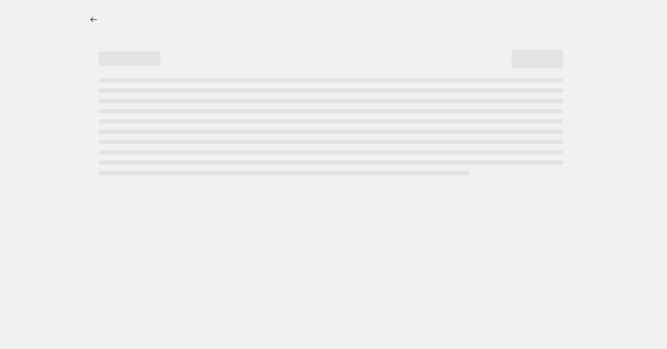
select select "collection"
select select "not_equal"
select select "collection"
select select "not_equal"
select select "collection"
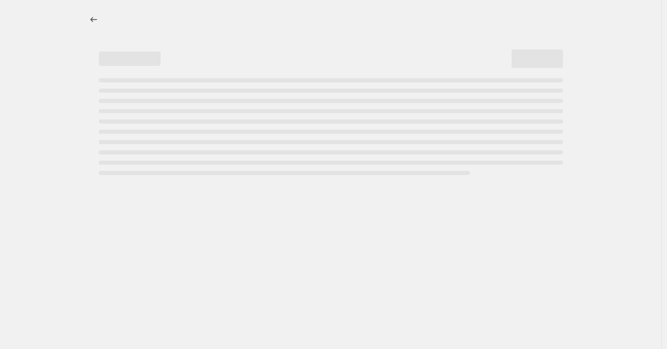
select select "not_equal"
select select "collection"
select select "not_equal"
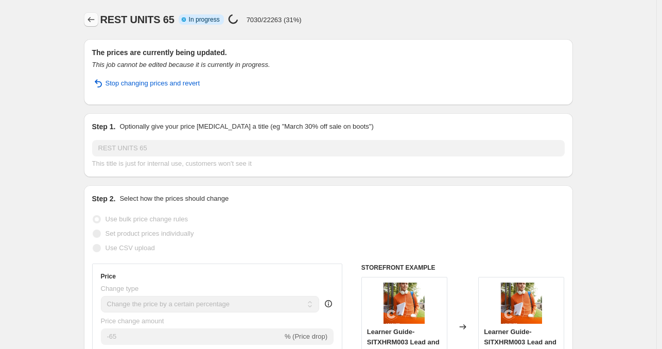
click at [90, 23] on icon "Price change jobs" at bounding box center [91, 19] width 10 height 10
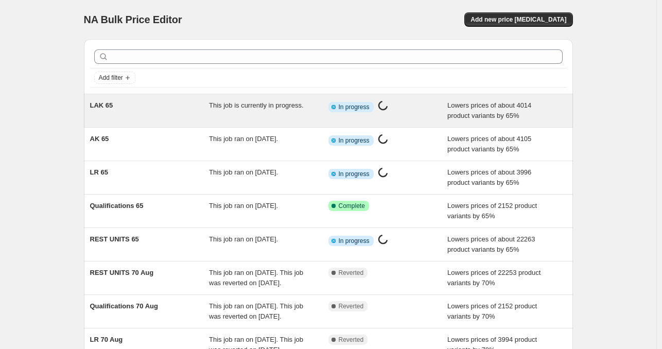
click at [216, 113] on div "This job is currently in progress." at bounding box center [268, 110] width 119 height 21
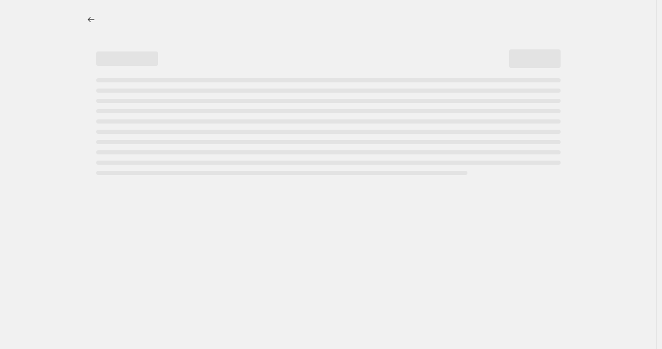
select select "percentage"
select select "tag"
select select "collection"
select select "tag"
select select "not_equal"
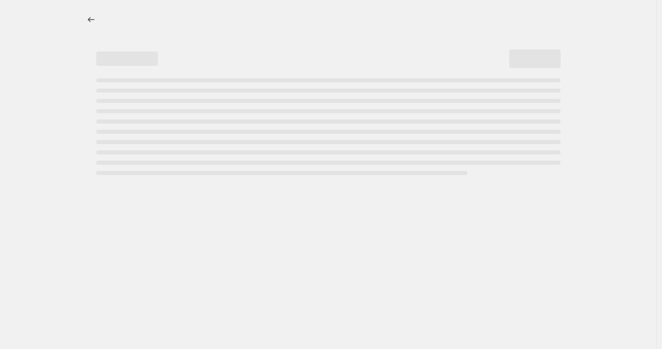
select select "collection"
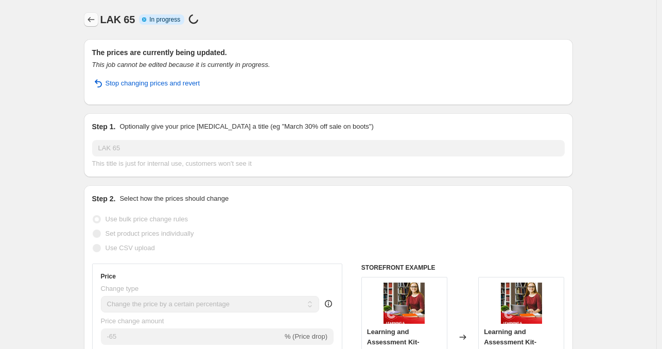
click at [91, 22] on icon "Price change jobs" at bounding box center [91, 19] width 10 height 10
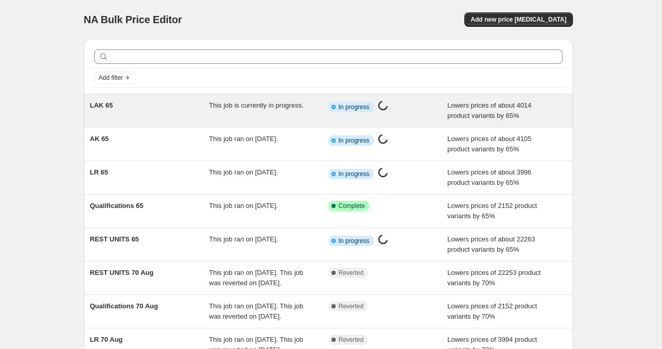
click at [167, 117] on div "LAK 65" at bounding box center [149, 110] width 119 height 21
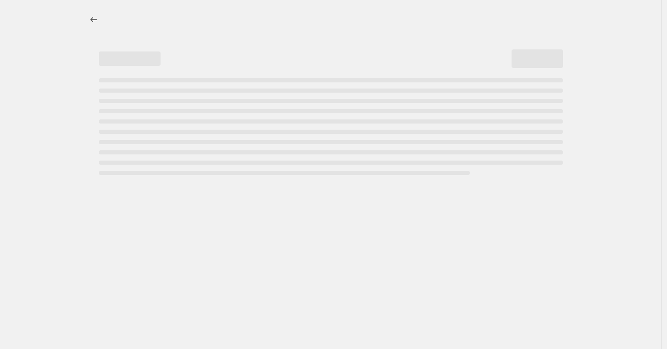
select select "percentage"
select select "tag"
select select "collection"
select select "tag"
select select "not_equal"
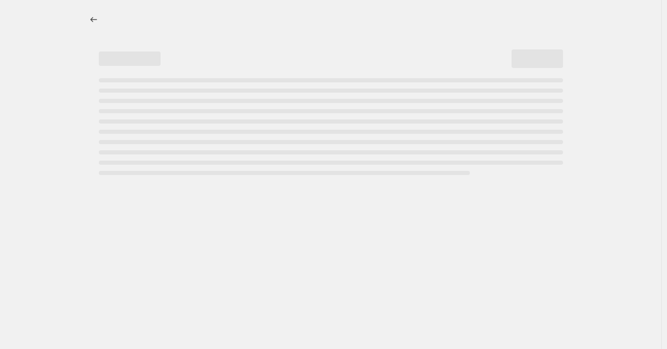
select select "collection"
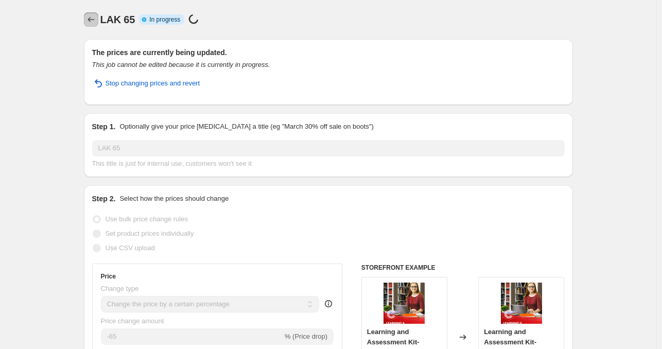
click at [94, 21] on icon "Price change jobs" at bounding box center [91, 19] width 10 height 10
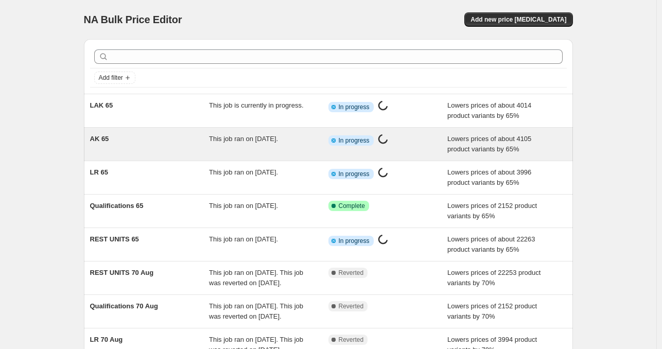
click at [193, 144] on div "AK 65" at bounding box center [149, 144] width 119 height 21
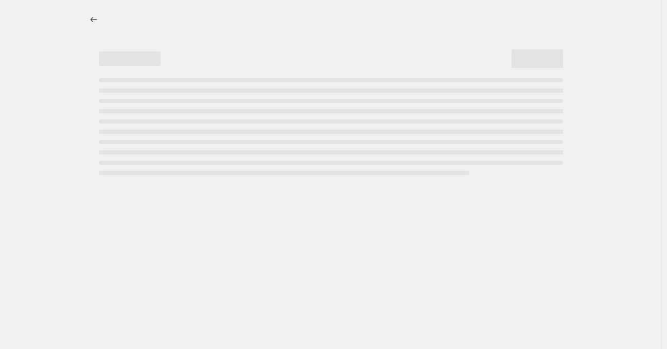
select select "percentage"
select select "tag"
select select "collection"
select select "tag"
select select "not_equal"
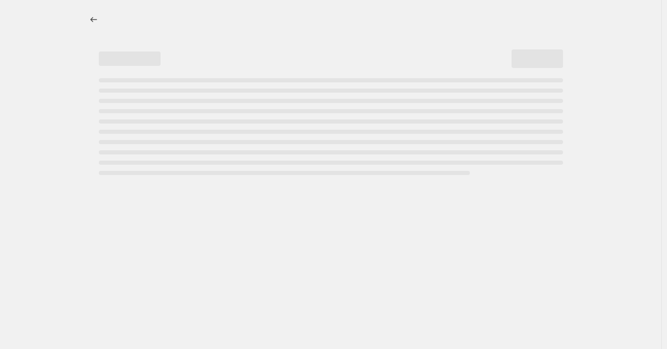
select select "collection"
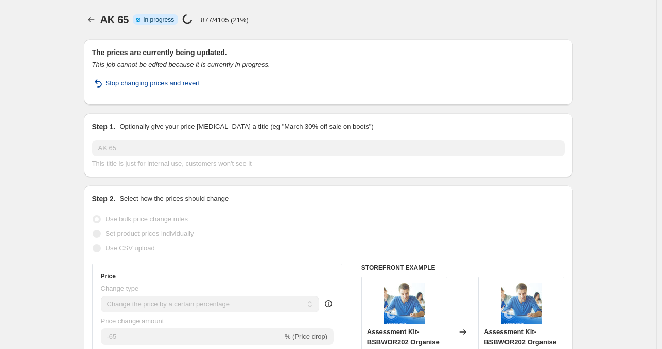
click at [169, 85] on span "Stop changing prices and revert" at bounding box center [153, 83] width 95 height 10
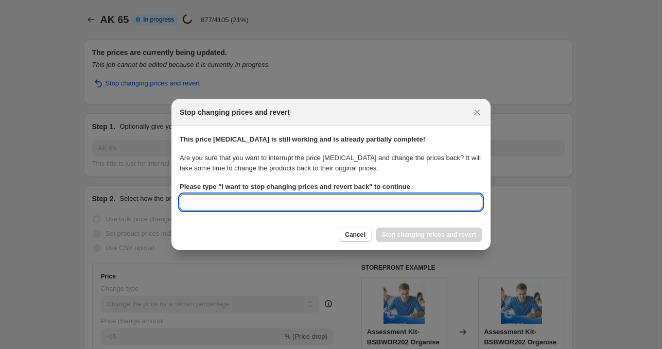
click at [278, 202] on input "Please type " I want to stop changing prices and revert back " to continue" at bounding box center [331, 202] width 303 height 16
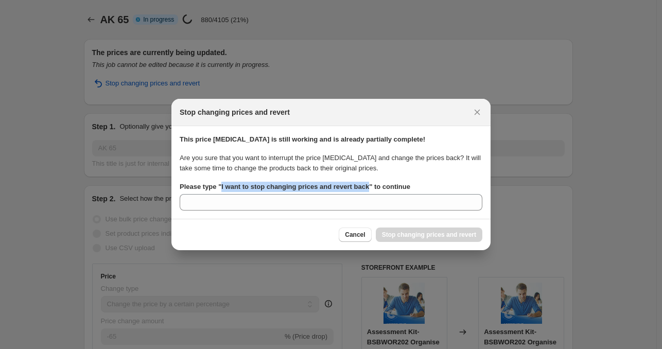
drag, startPoint x: 221, startPoint y: 187, endPoint x: 366, endPoint y: 187, distance: 145.2
click at [366, 187] on b "Please type " I want to stop changing prices and revert back " to continue" at bounding box center [295, 187] width 231 height 8
copy b "I want to stop changing prices and revert back"
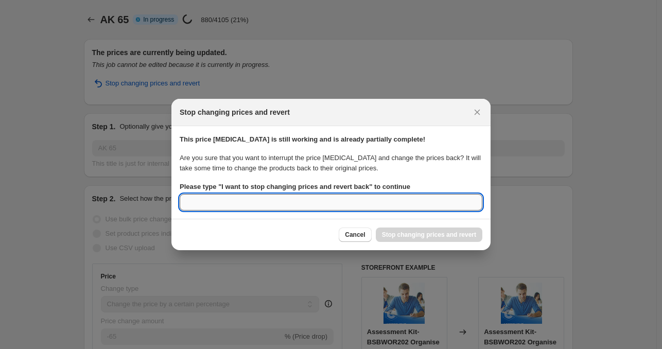
click at [338, 207] on input "Please type " I want to stop changing prices and revert back " to continue" at bounding box center [331, 202] width 303 height 16
paste input "I want to stop changing prices and revert back"
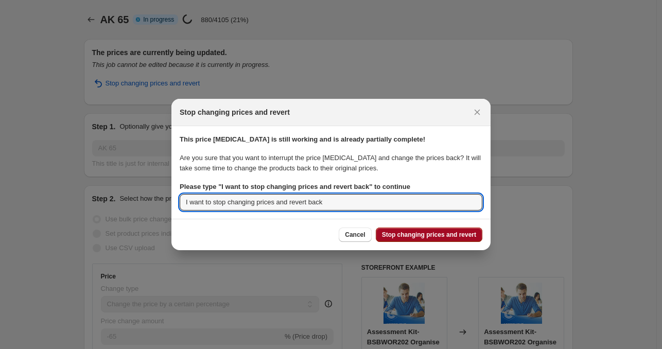
type input "I want to stop changing prices and revert back"
click at [412, 236] on span "Stop changing prices and revert" at bounding box center [429, 235] width 94 height 8
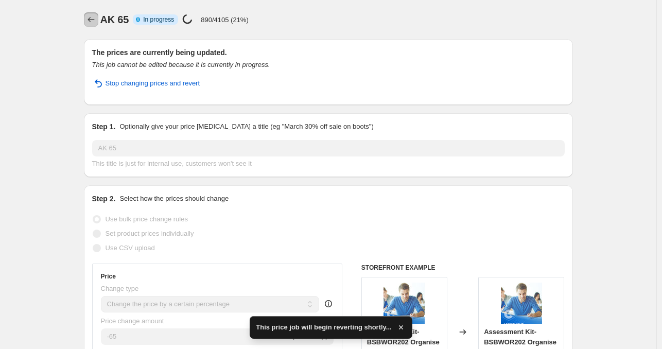
click at [94, 22] on icon "Price change jobs" at bounding box center [91, 19] width 10 height 10
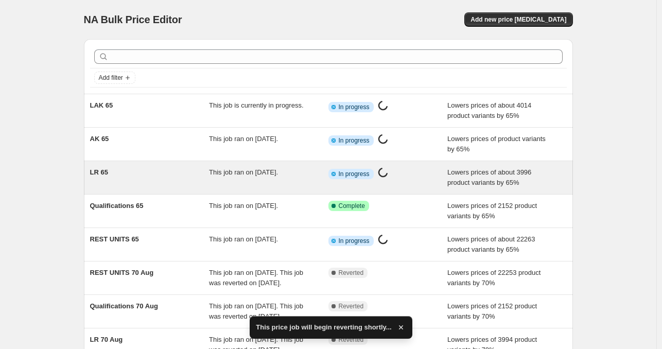
click at [161, 169] on div "LR 65" at bounding box center [149, 177] width 119 height 21
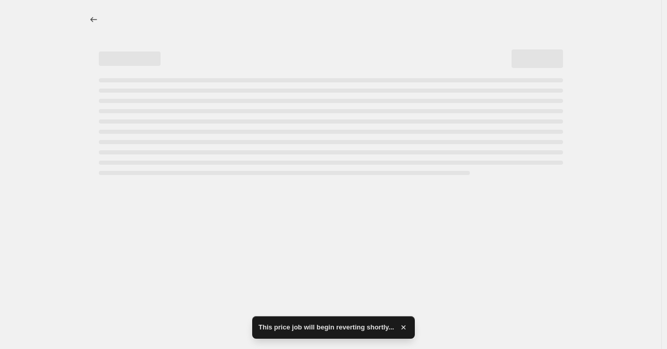
select select "percentage"
select select "tag"
select select "collection"
select select "tag"
select select "not_equal"
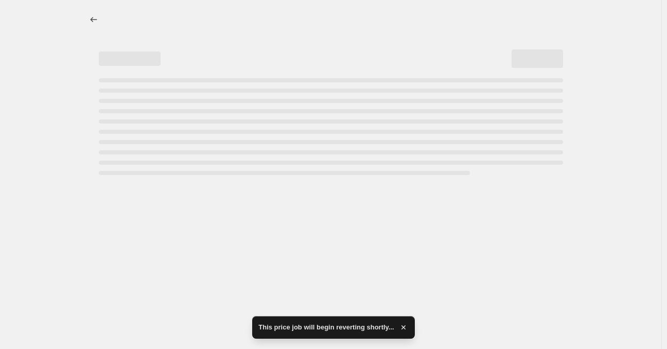
select select "collection"
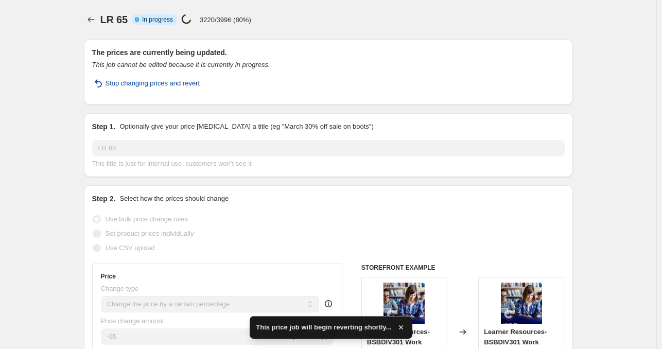
click at [165, 84] on span "Stop changing prices and revert" at bounding box center [153, 83] width 95 height 10
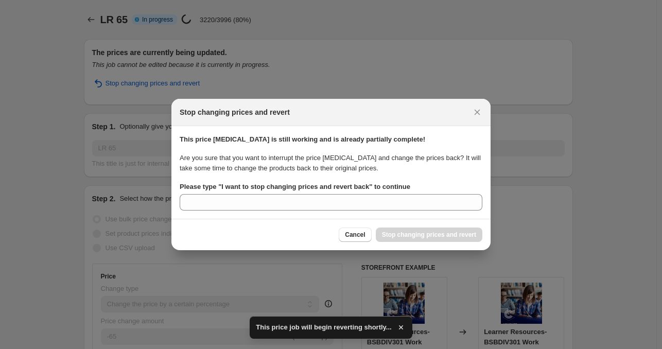
click at [189, 214] on section "This price change job is still working and is already partially complete! Are y…" at bounding box center [330, 172] width 319 height 93
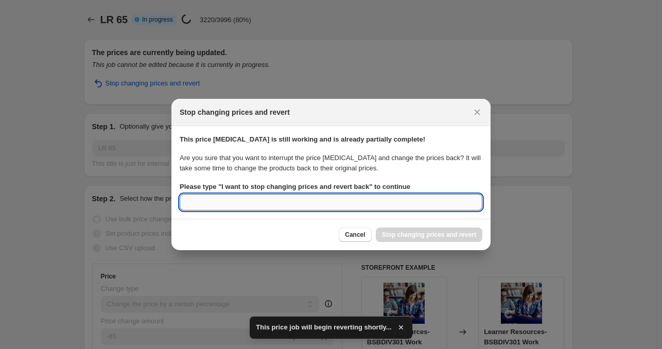
click at [204, 207] on input "Please type " I want to stop changing prices and revert back " to continue" at bounding box center [331, 202] width 303 height 16
paste input "I want to stop changing prices and revert back"
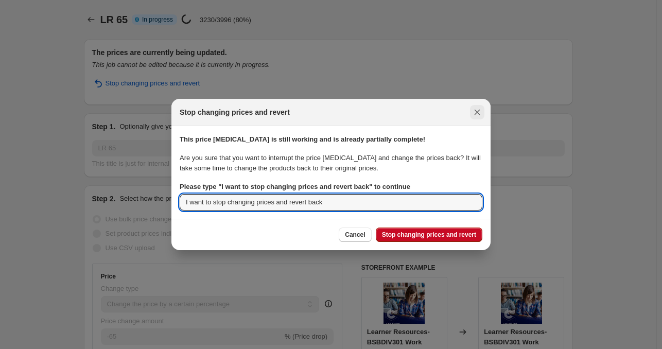
type input "I want to stop changing prices and revert back"
click at [478, 114] on icon "Close" at bounding box center [478, 113] width 6 height 6
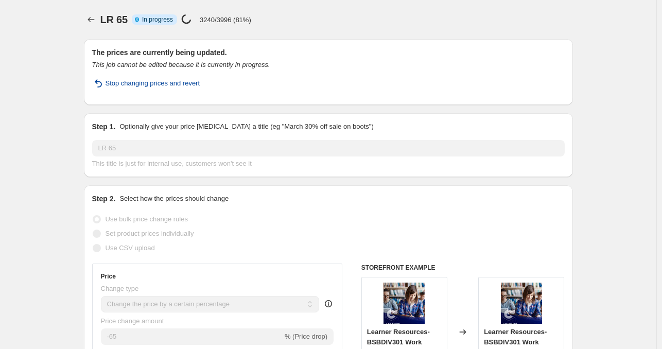
click at [178, 84] on span "Stop changing prices and revert" at bounding box center [153, 83] width 95 height 10
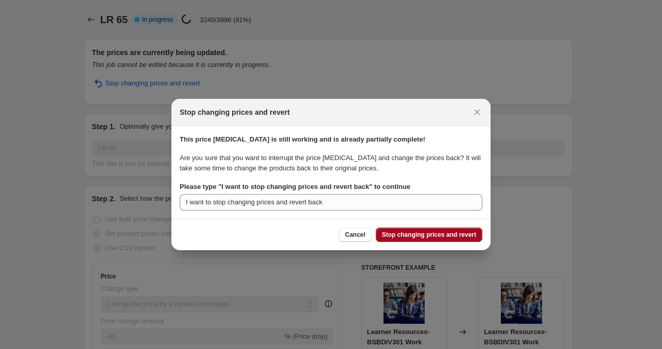
click at [421, 236] on span "Stop changing prices and revert" at bounding box center [429, 235] width 94 height 8
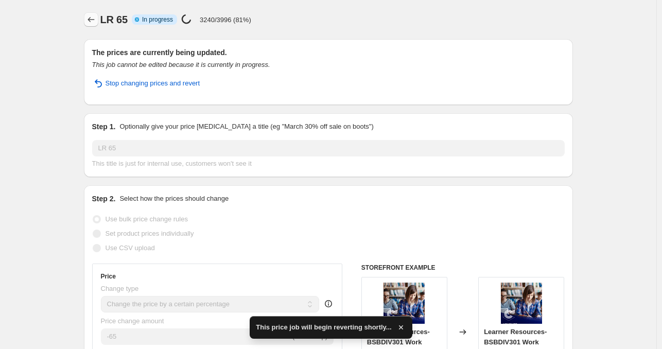
click at [93, 16] on icon "Price change jobs" at bounding box center [91, 19] width 10 height 10
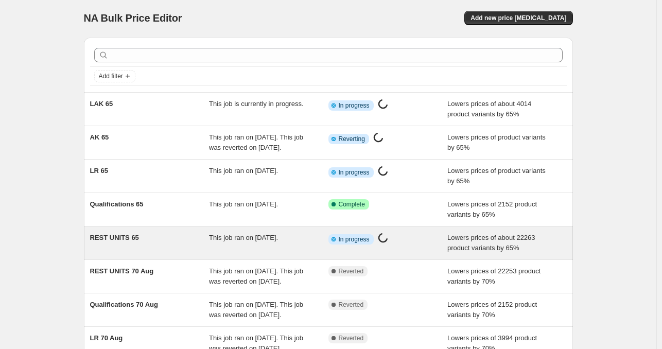
scroll to position [2, 0]
click at [181, 248] on div "REST UNITS 65" at bounding box center [149, 242] width 119 height 21
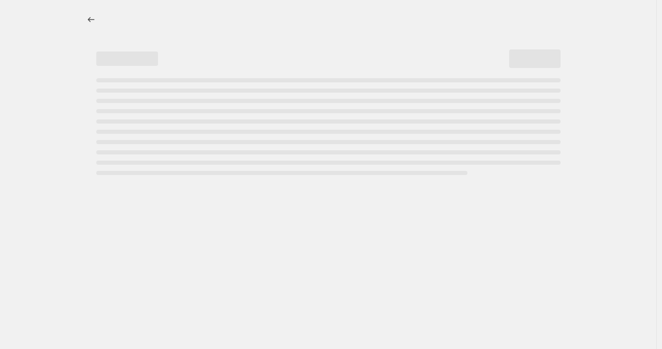
select select "percentage"
select select "tag"
select select "not_equal"
select select "collection"
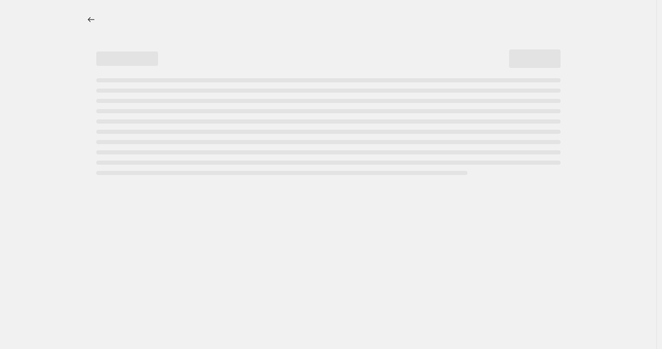
select select "collection"
select select "not_equal"
select select "collection"
select select "not_equal"
select select "collection"
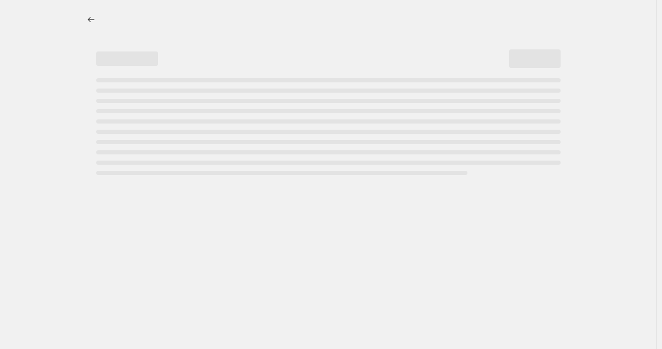
select select "not_equal"
select select "collection"
select select "not_equal"
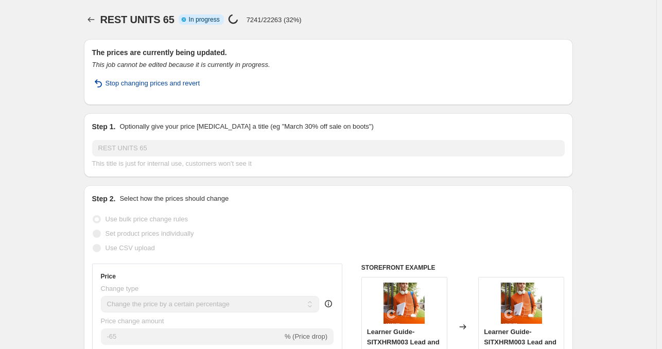
click at [163, 82] on span "Stop changing prices and revert" at bounding box center [153, 83] width 95 height 10
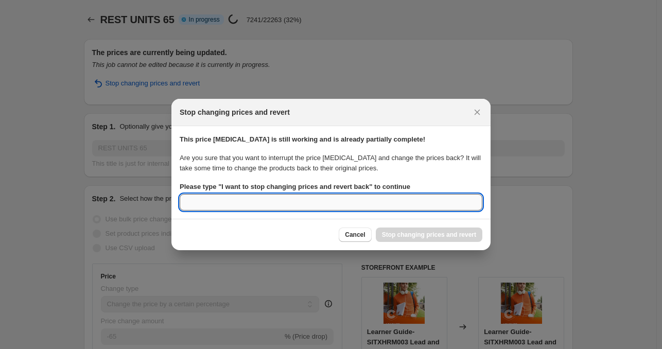
click at [288, 198] on input "Please type " I want to stop changing prices and revert back " to continue" at bounding box center [331, 202] width 303 height 16
paste input "I want to stop changing prices and revert back"
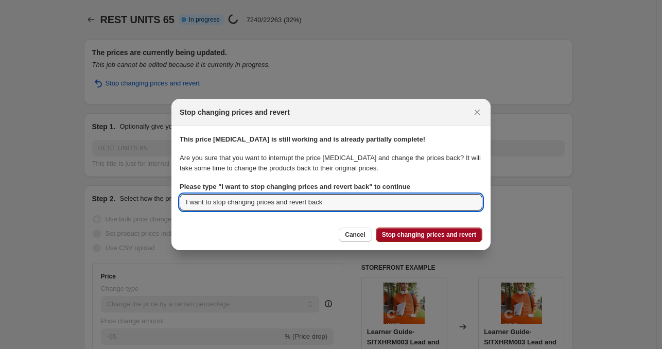
type input "I want to stop changing prices and revert back"
click at [460, 234] on span "Stop changing prices and revert" at bounding box center [429, 235] width 94 height 8
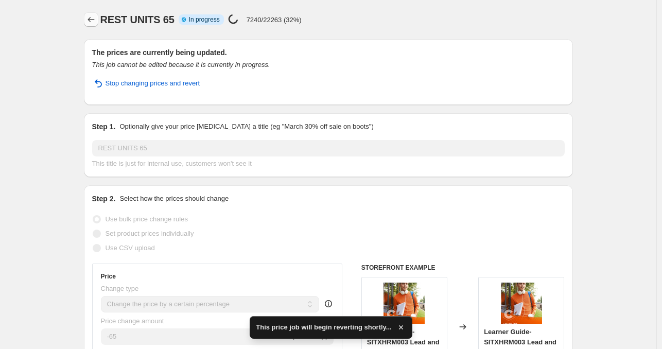
click at [93, 20] on icon "Price change jobs" at bounding box center [91, 19] width 10 height 10
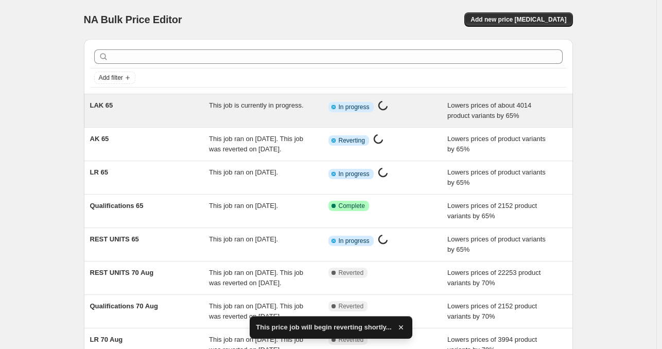
click at [160, 102] on div "LAK 65" at bounding box center [149, 110] width 119 height 21
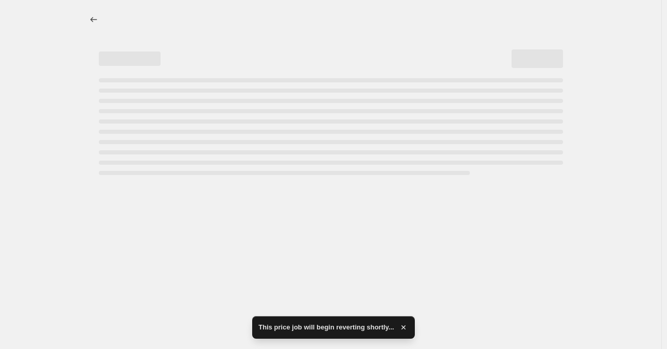
select select "percentage"
select select "tag"
select select "collection"
select select "tag"
select select "not_equal"
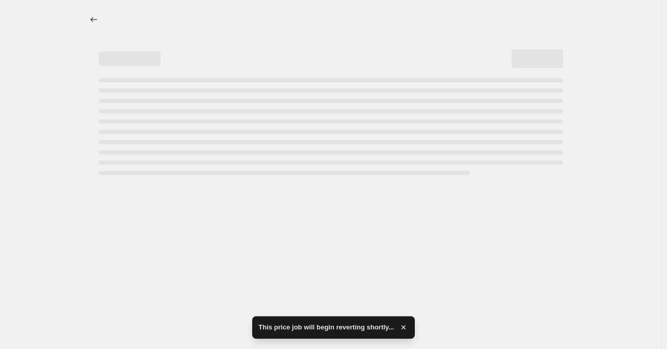
select select "collection"
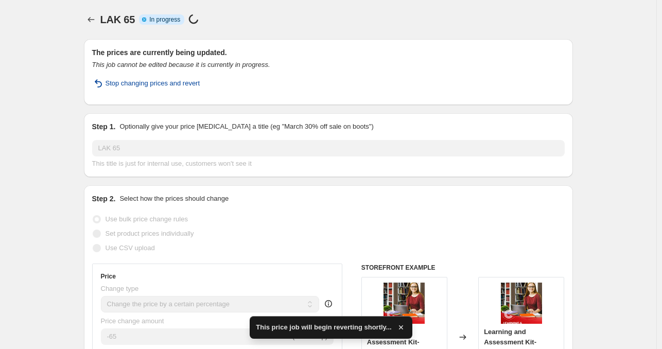
click at [186, 83] on span "Stop changing prices and revert" at bounding box center [153, 83] width 95 height 10
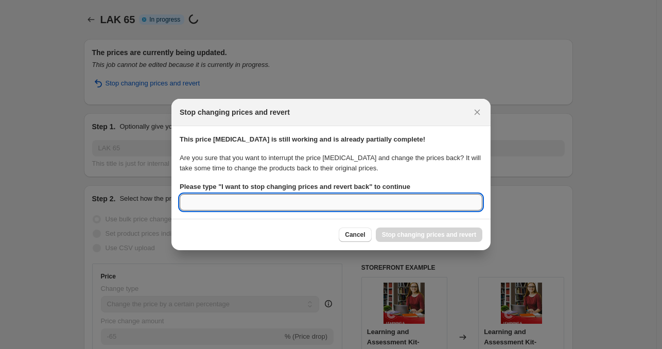
click at [261, 201] on input "Please type " I want to stop changing prices and revert back " to continue" at bounding box center [331, 202] width 303 height 16
paste input "I want to stop changing prices and revert back"
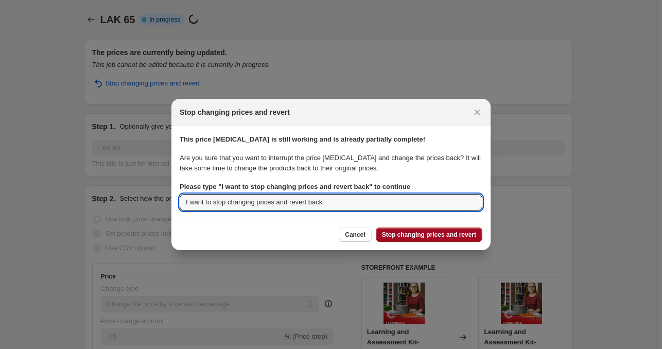
type input "I want to stop changing prices and revert back"
click at [413, 237] on span "Stop changing prices and revert" at bounding box center [429, 235] width 94 height 8
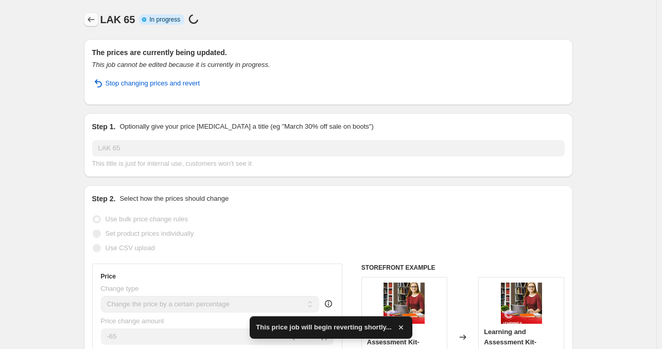
click at [93, 21] on icon "Price change jobs" at bounding box center [91, 19] width 10 height 10
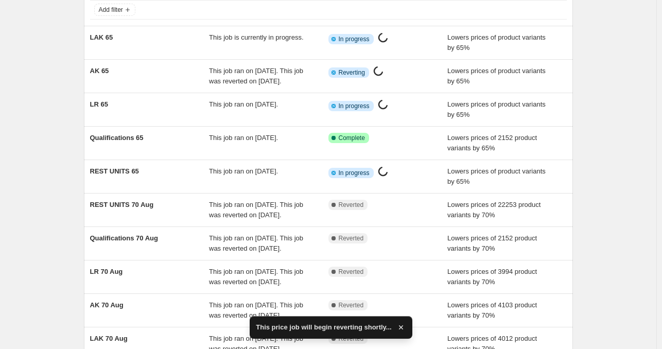
scroll to position [67, 0]
